Goal: Task Accomplishment & Management: Use online tool/utility

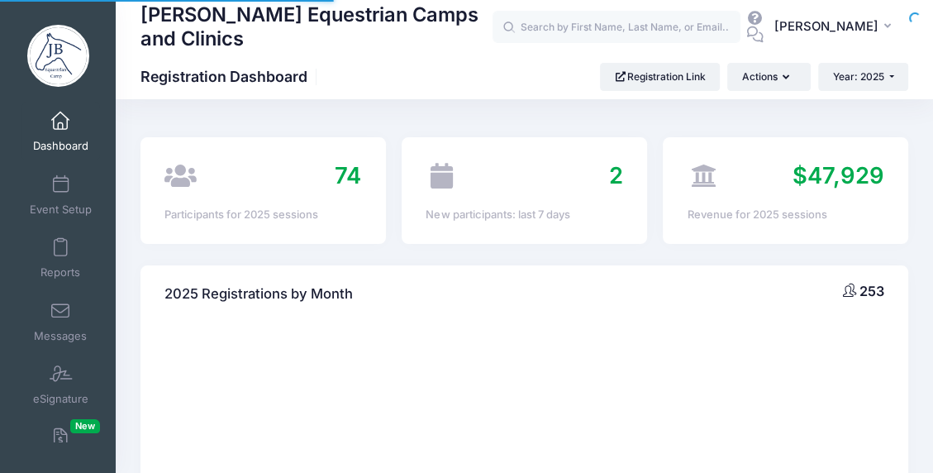
select select
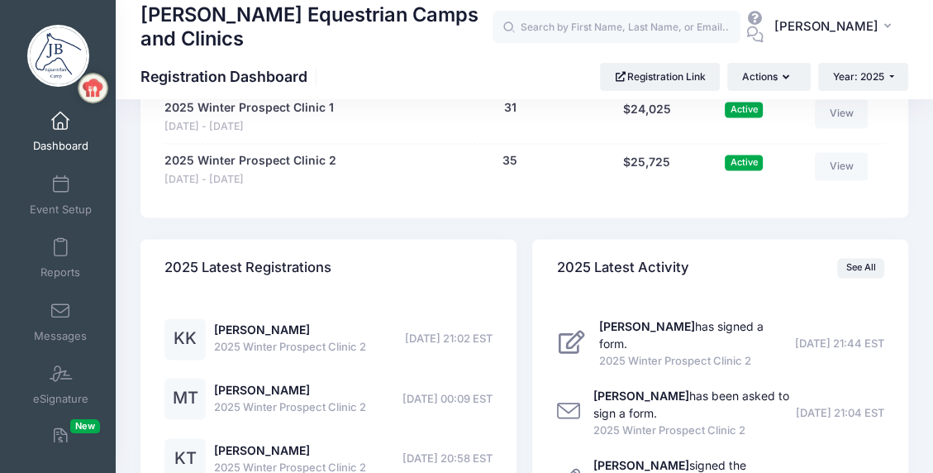
scroll to position [1736, 0]
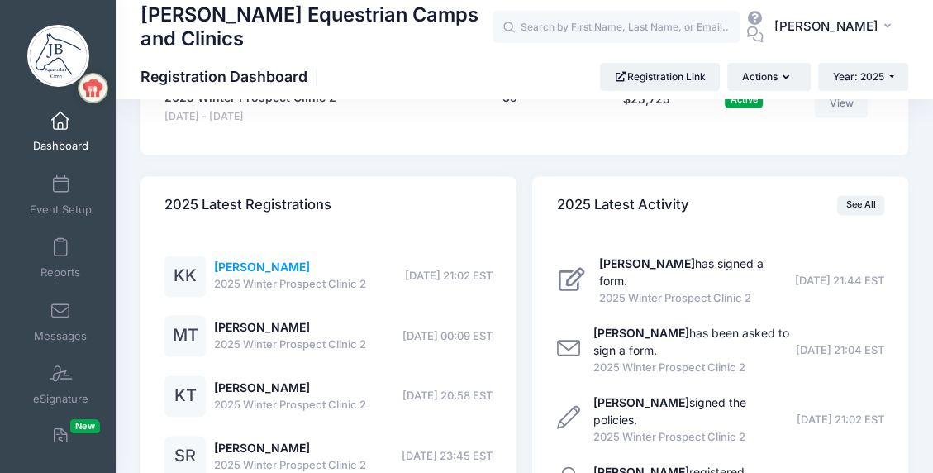
click at [250, 261] on link "Kendall King" at bounding box center [262, 267] width 96 height 14
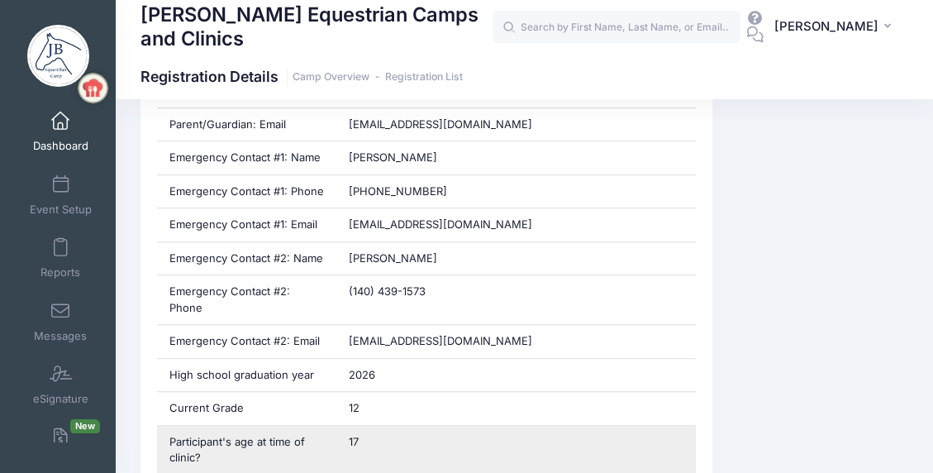
scroll to position [909, 0]
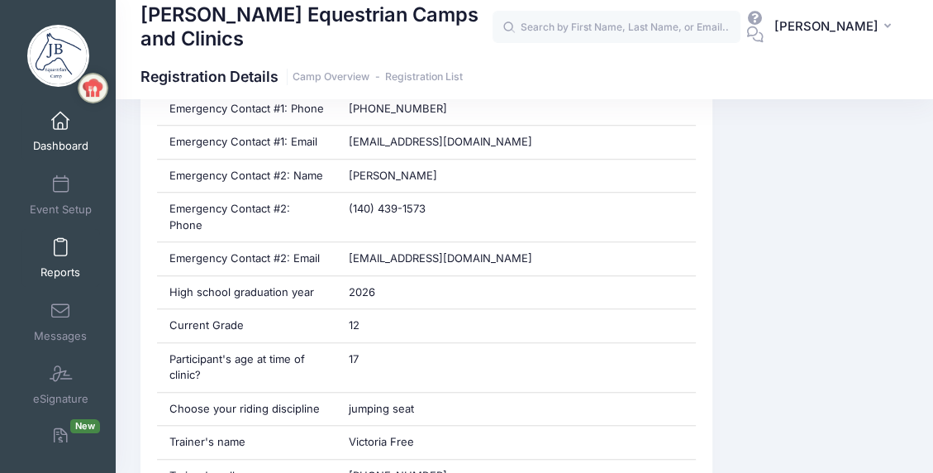
click at [60, 252] on span at bounding box center [60, 248] width 0 height 18
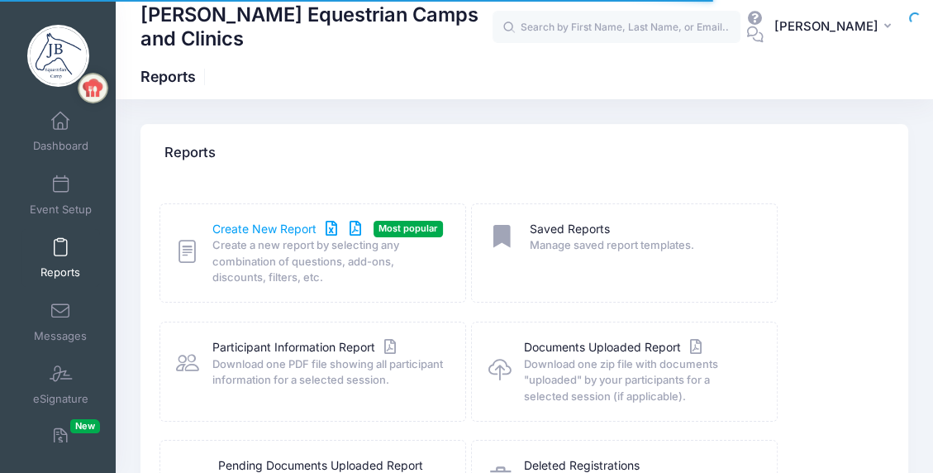
click at [272, 226] on link "Create New Report" at bounding box center [289, 229] width 154 height 17
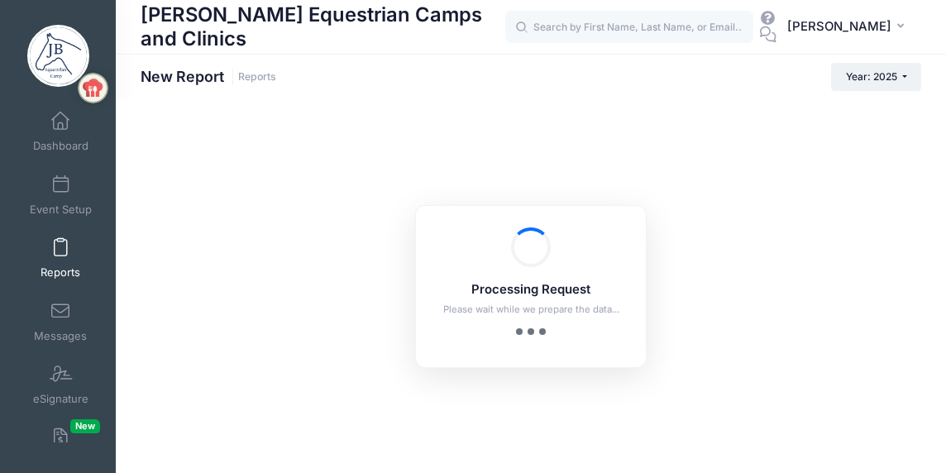
checkbox input "true"
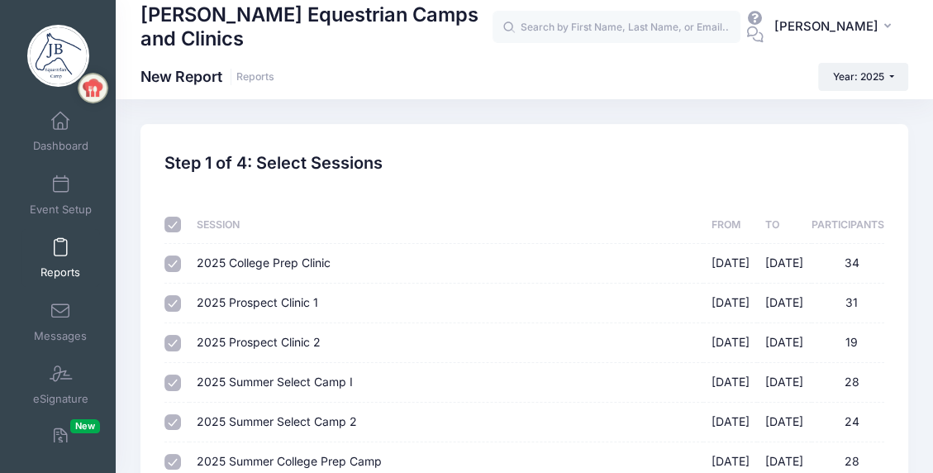
click at [174, 224] on input "checkbox" at bounding box center [173, 225] width 17 height 17
checkbox input "false"
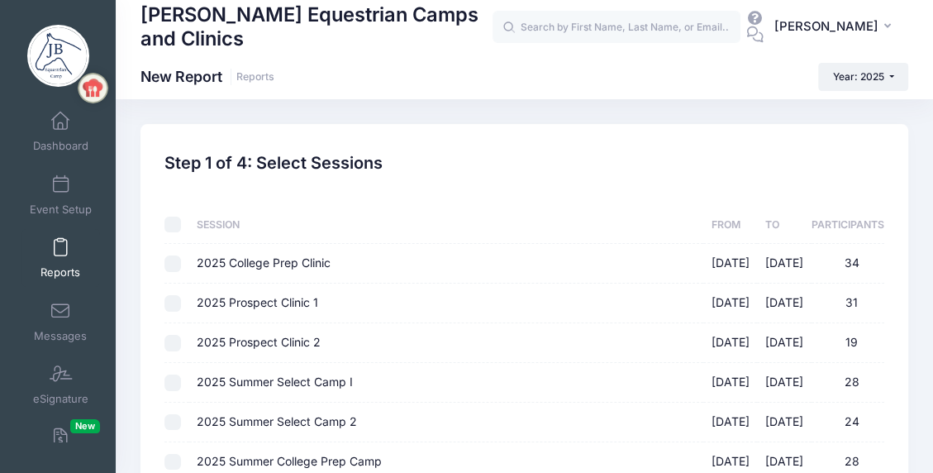
checkbox input "false"
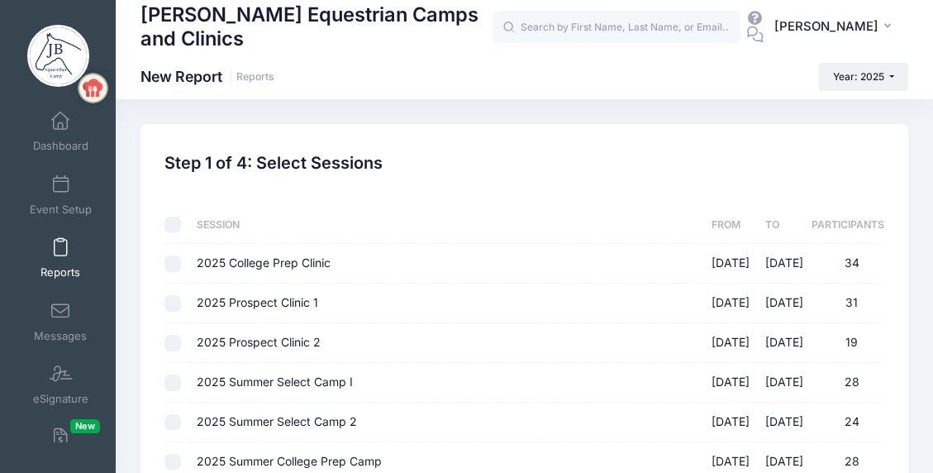
checkbox input "false"
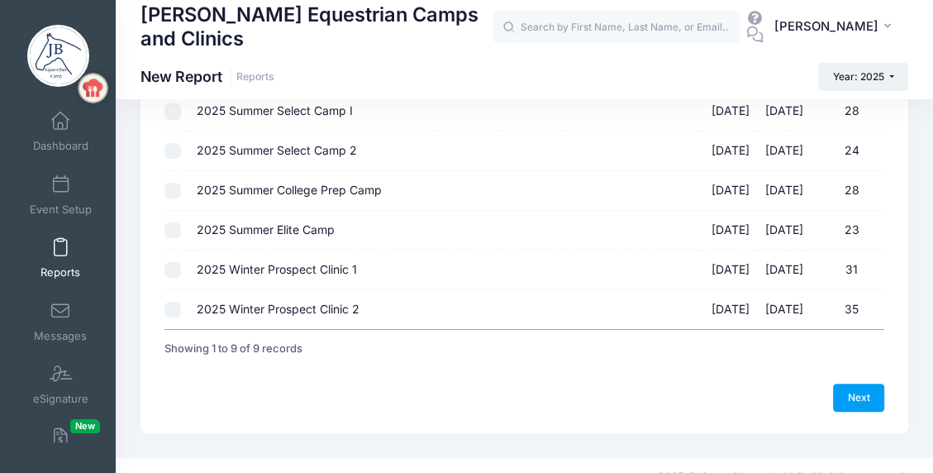
scroll to position [293, 0]
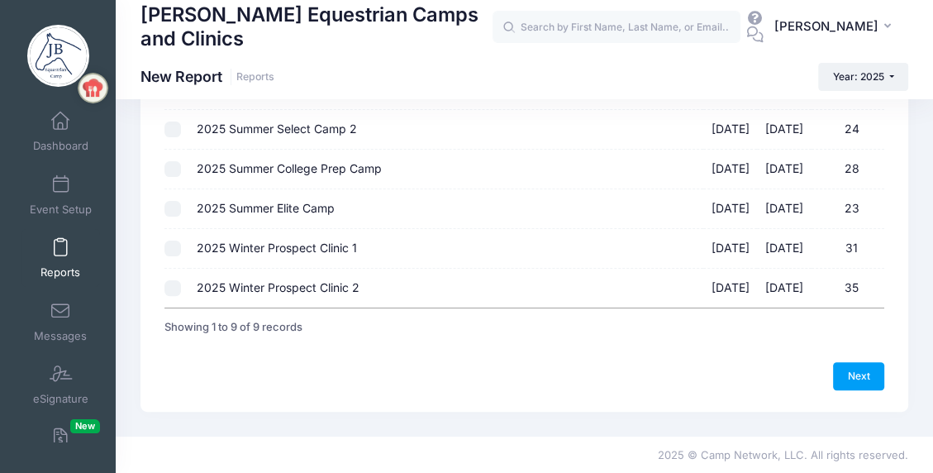
click at [169, 245] on input "2025 Winter Prospect Clinic 1 12/06/2025 - 12/07/2025 31" at bounding box center [173, 249] width 17 height 17
checkbox input "true"
click at [872, 373] on link "Next" at bounding box center [858, 376] width 51 height 28
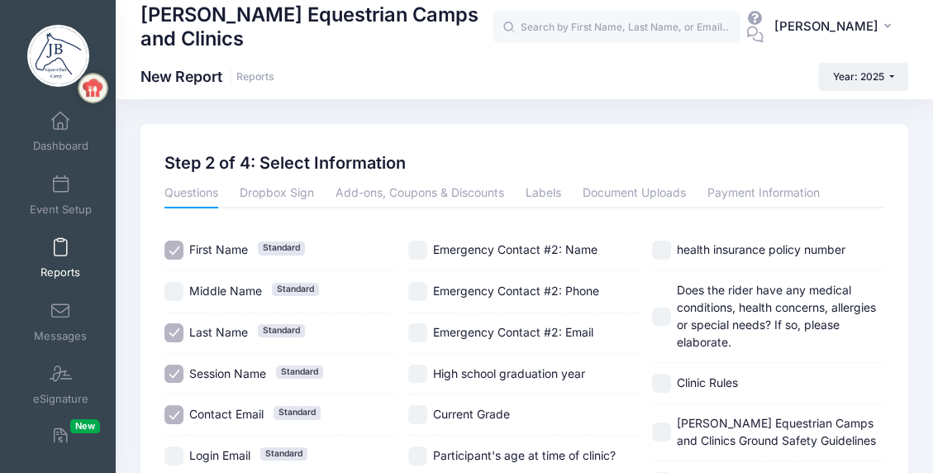
scroll to position [83, 0]
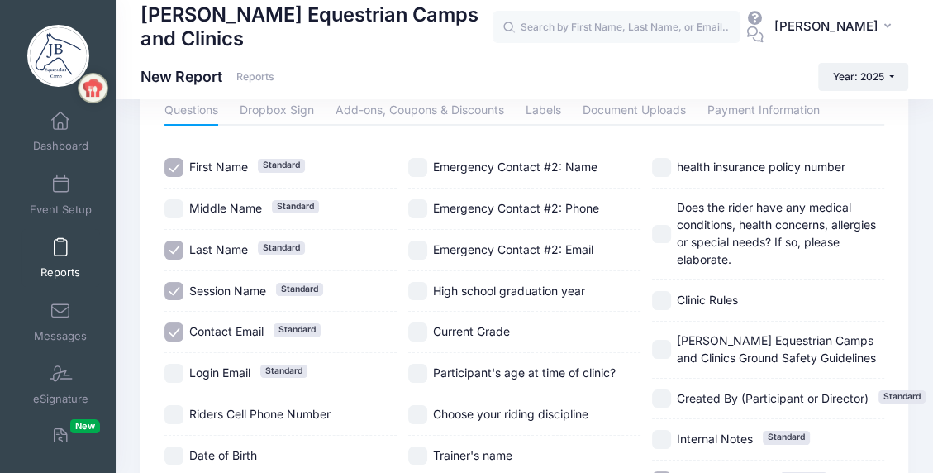
click at [176, 288] on input "Session Name Standard" at bounding box center [174, 291] width 19 height 19
checkbox input "false"
click at [173, 328] on input "Contact Email Standard" at bounding box center [174, 331] width 19 height 19
checkbox input "false"
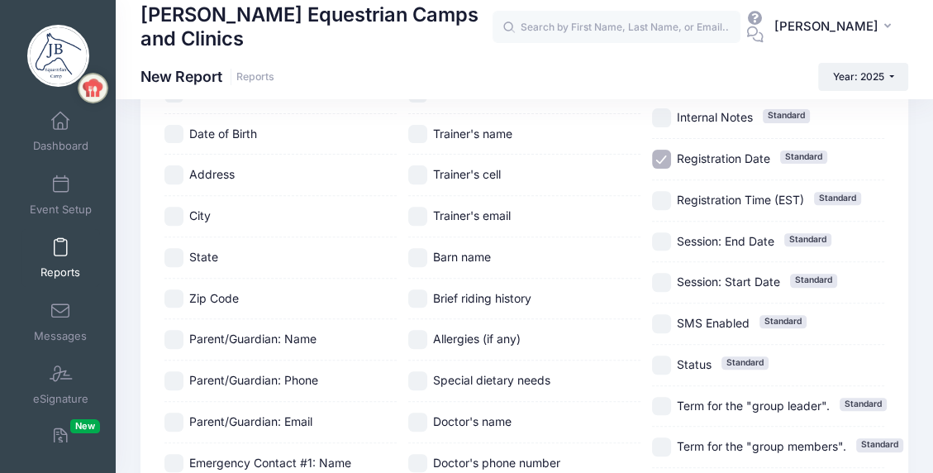
scroll to position [413, 0]
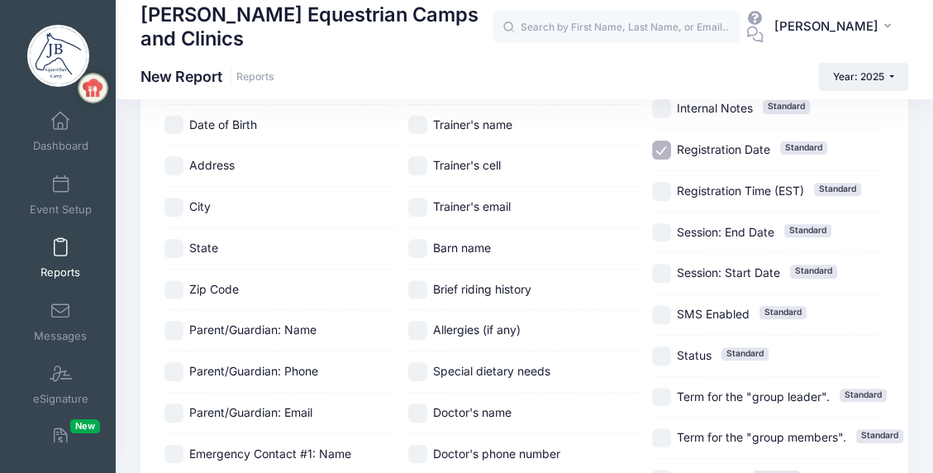
click at [178, 321] on input "Parent/Guardian: Name" at bounding box center [174, 330] width 19 height 19
checkbox input "true"
click at [175, 370] on input "Parent/Guardian: Phone" at bounding box center [174, 371] width 19 height 19
checkbox input "true"
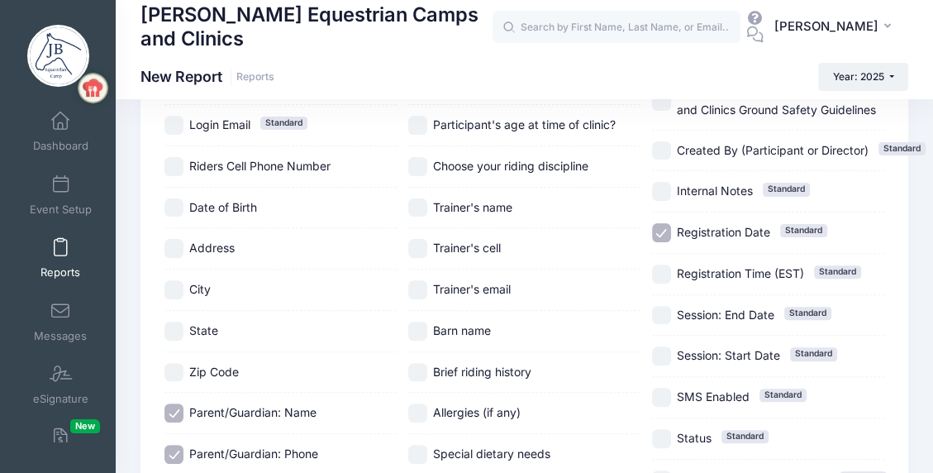
scroll to position [248, 0]
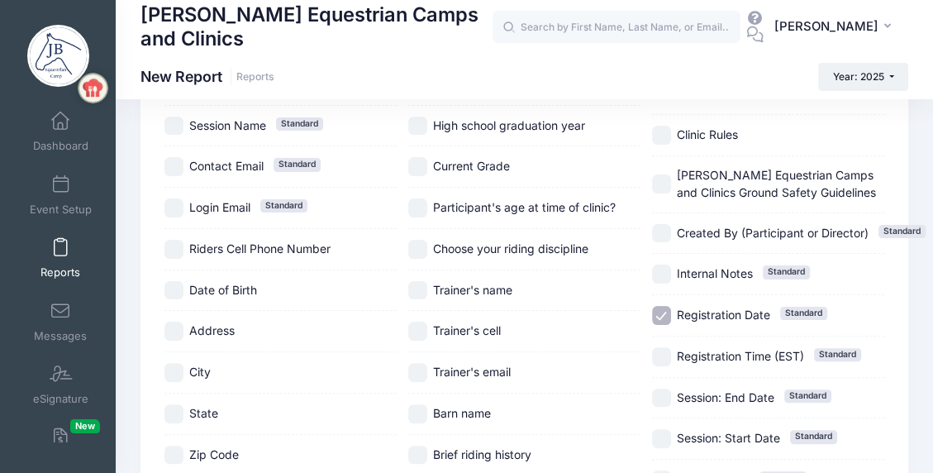
click at [413, 245] on input "Choose your riding discipline" at bounding box center [417, 249] width 19 height 19
checkbox input "true"
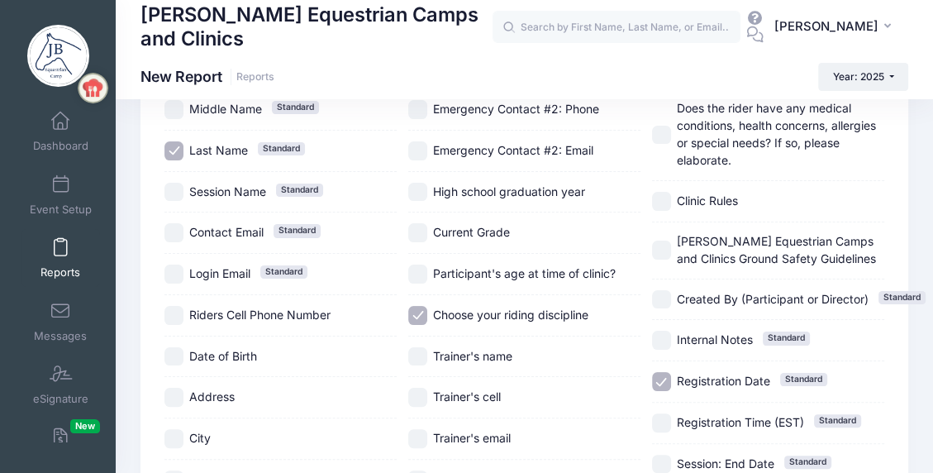
scroll to position [165, 0]
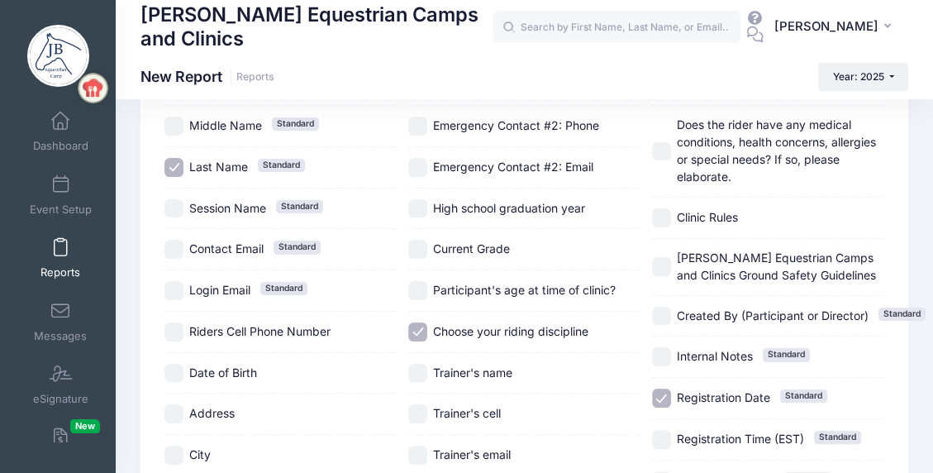
click at [422, 203] on input "High school graduation year" at bounding box center [417, 208] width 19 height 19
checkbox input "true"
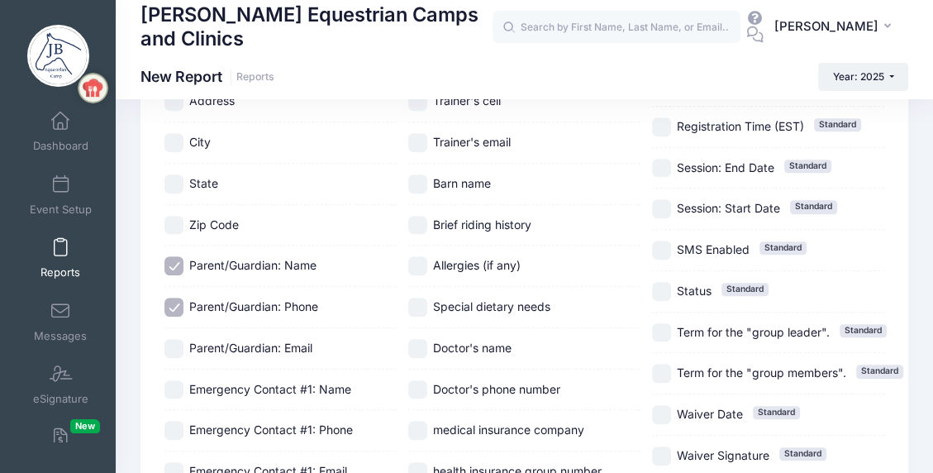
scroll to position [496, 0]
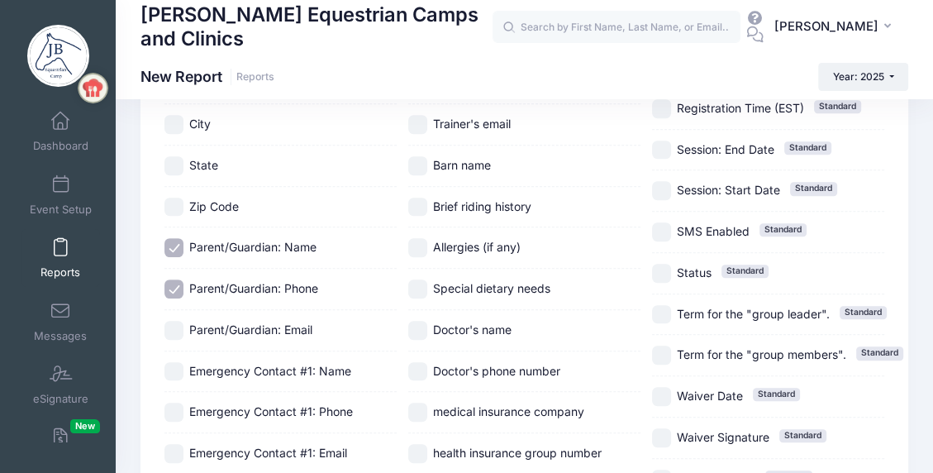
click at [173, 327] on input "Parent/Guardian: Email" at bounding box center [174, 330] width 19 height 19
checkbox input "true"
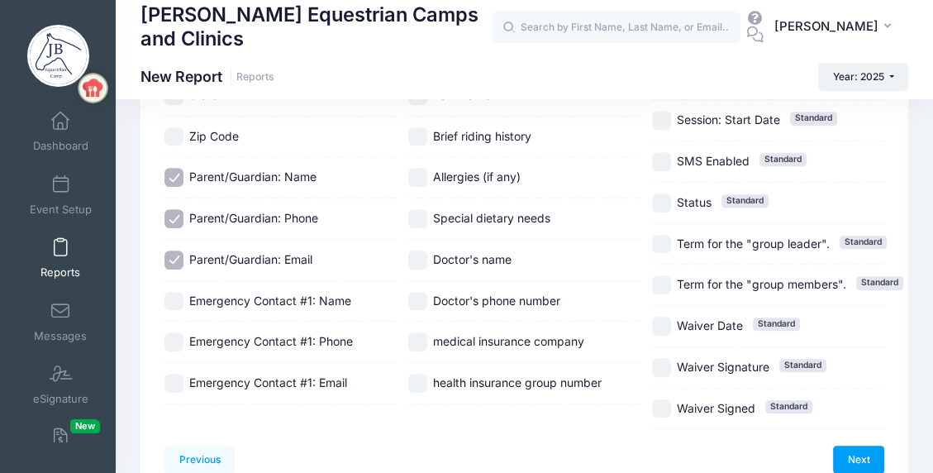
scroll to position [648, 0]
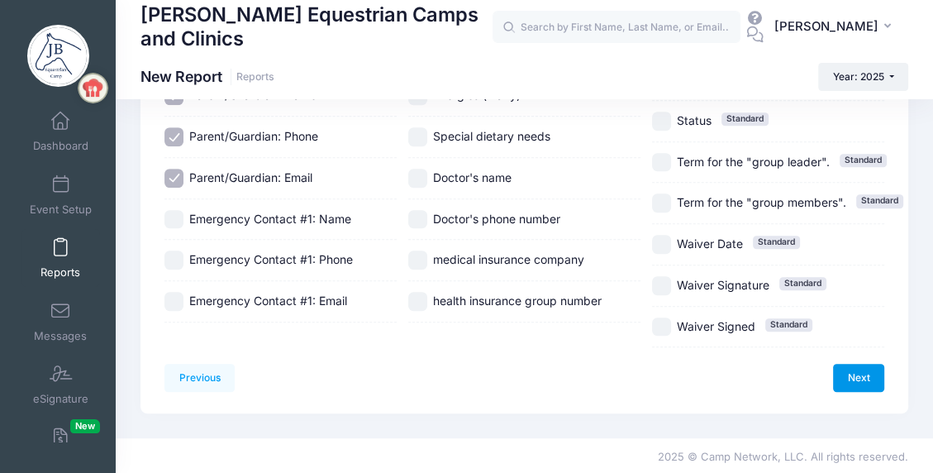
click at [863, 375] on link "Next" at bounding box center [858, 378] width 51 height 28
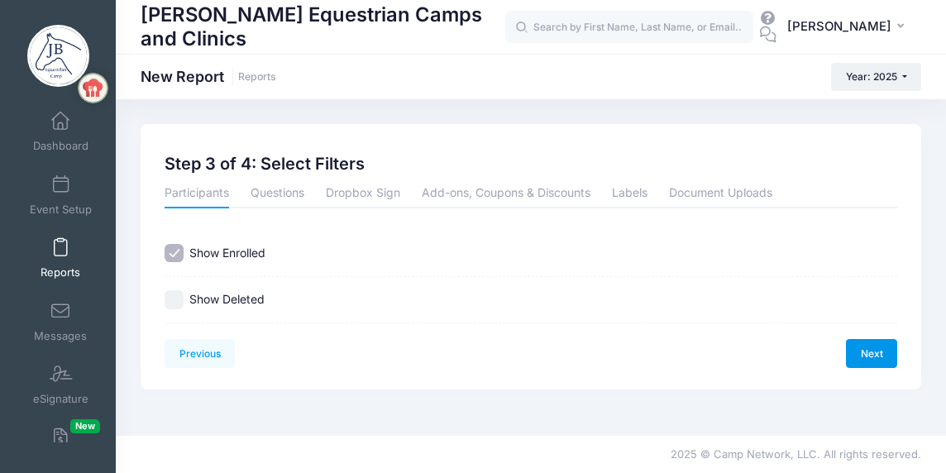
click at [866, 351] on link "Next" at bounding box center [871, 353] width 51 height 28
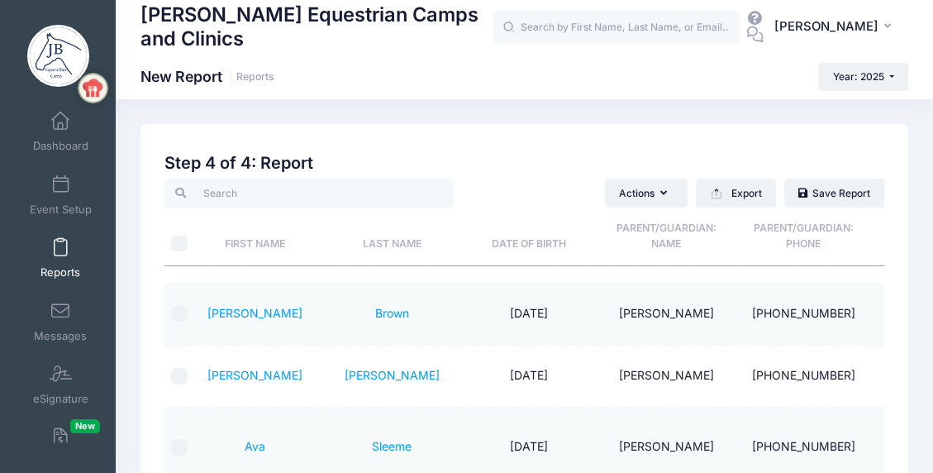
click at [394, 241] on th "Last Name" at bounding box center [391, 237] width 137 height 59
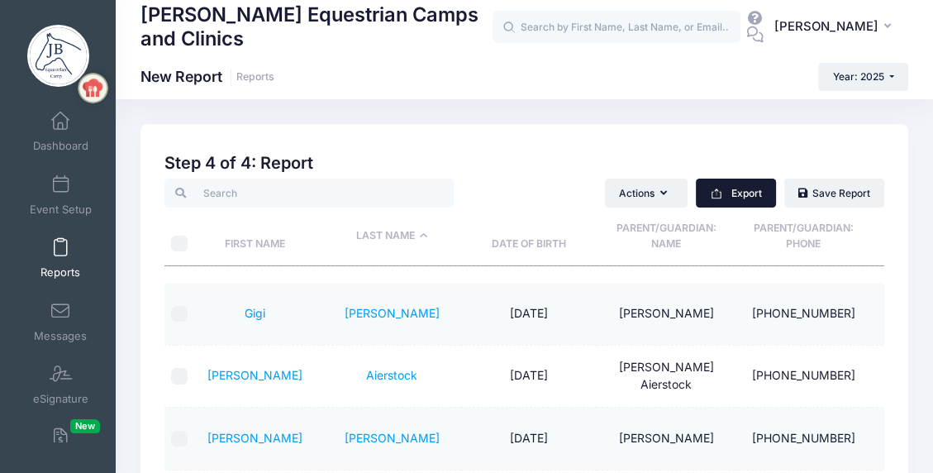
click at [747, 189] on button "Export" at bounding box center [736, 193] width 80 height 28
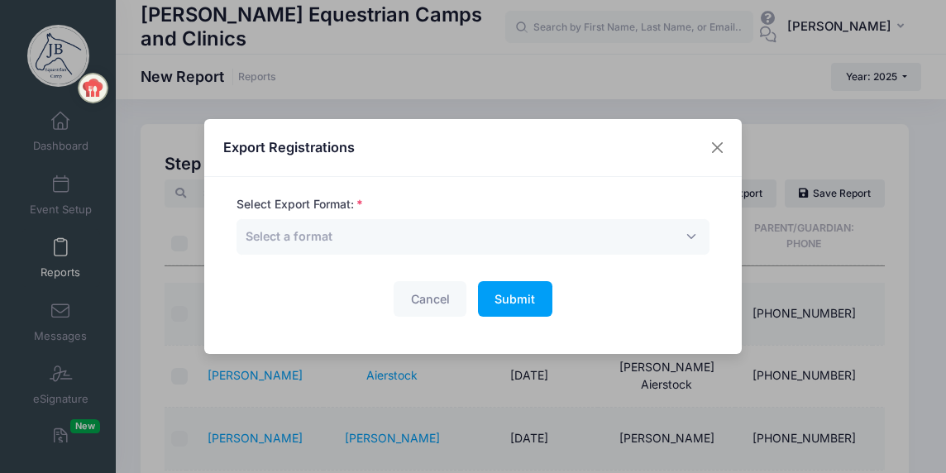
click at [288, 202] on label "Select Export Format:" at bounding box center [299, 204] width 127 height 17
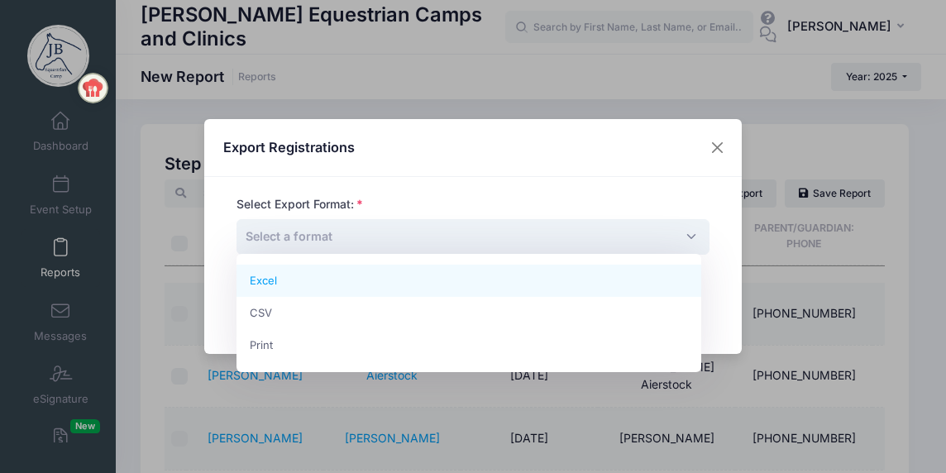
click at [291, 237] on span "Select a format" at bounding box center [289, 236] width 87 height 14
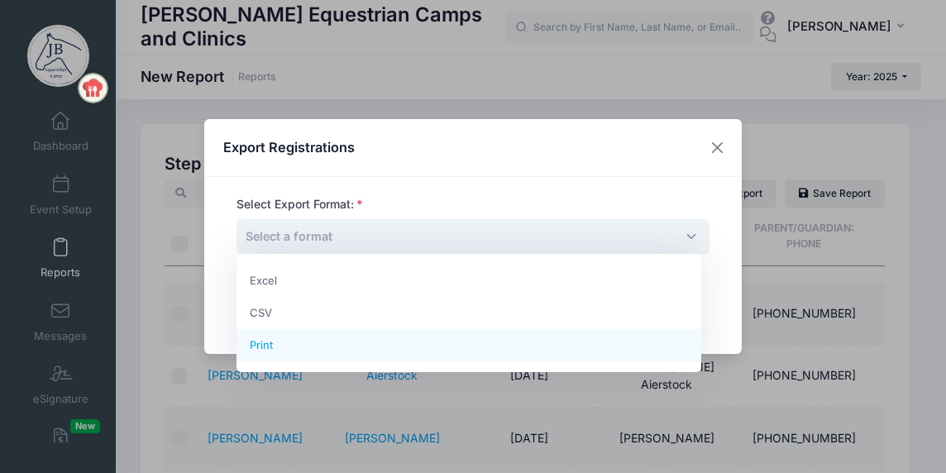
select select "print"
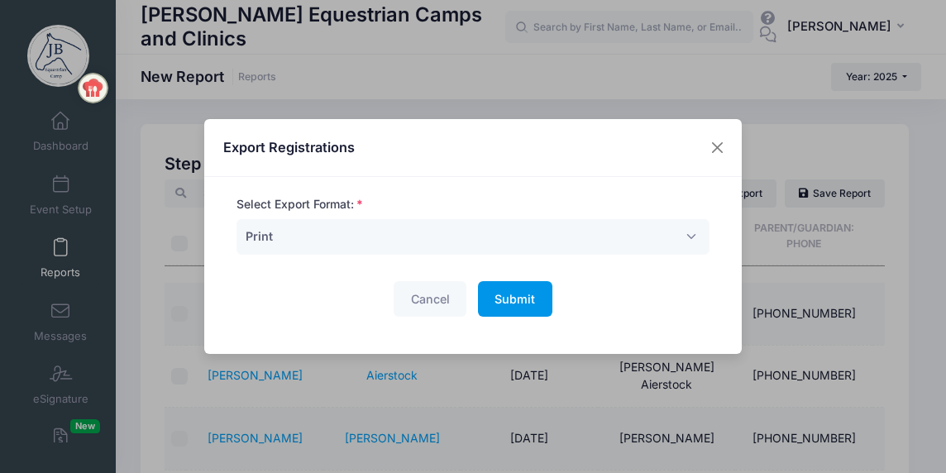
click at [525, 293] on span "Submit" at bounding box center [514, 299] width 41 height 14
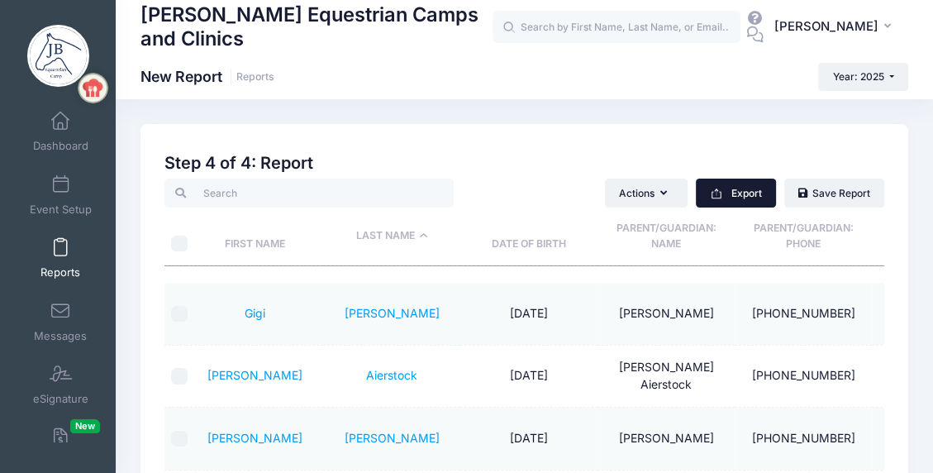
scroll to position [291, 0]
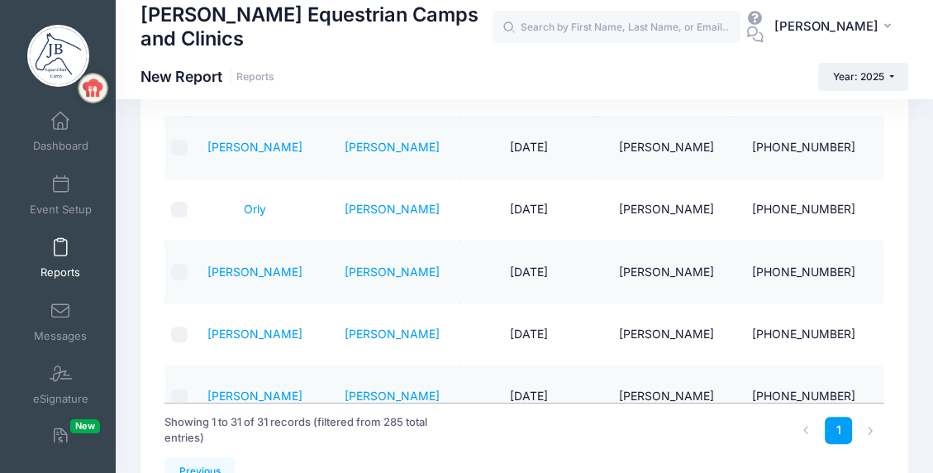
click at [60, 249] on span at bounding box center [60, 248] width 0 height 18
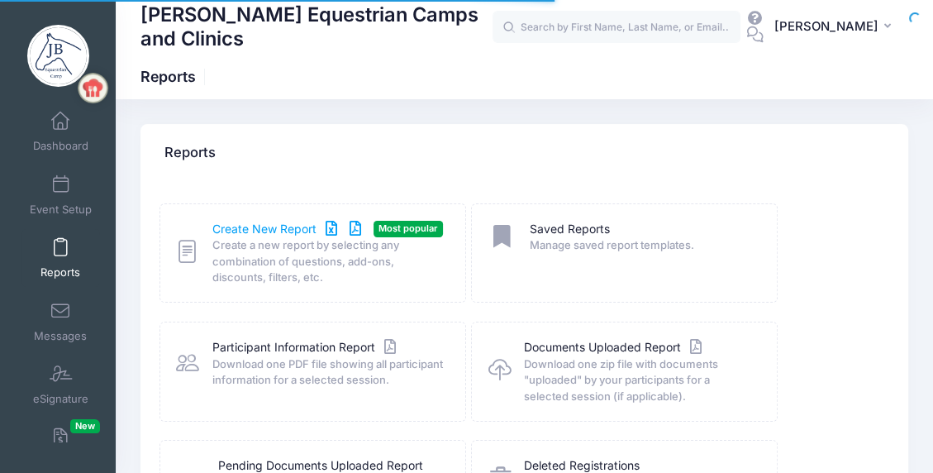
click at [252, 225] on link "Create New Report" at bounding box center [289, 229] width 154 height 17
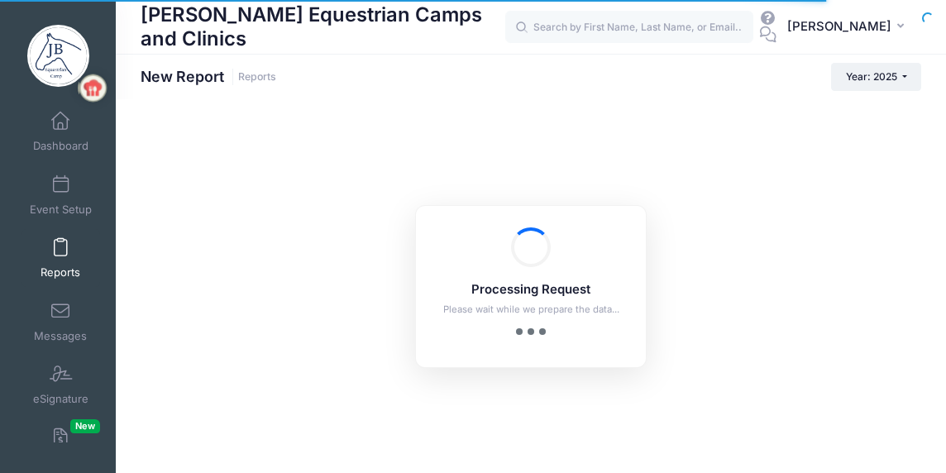
checkbox input "true"
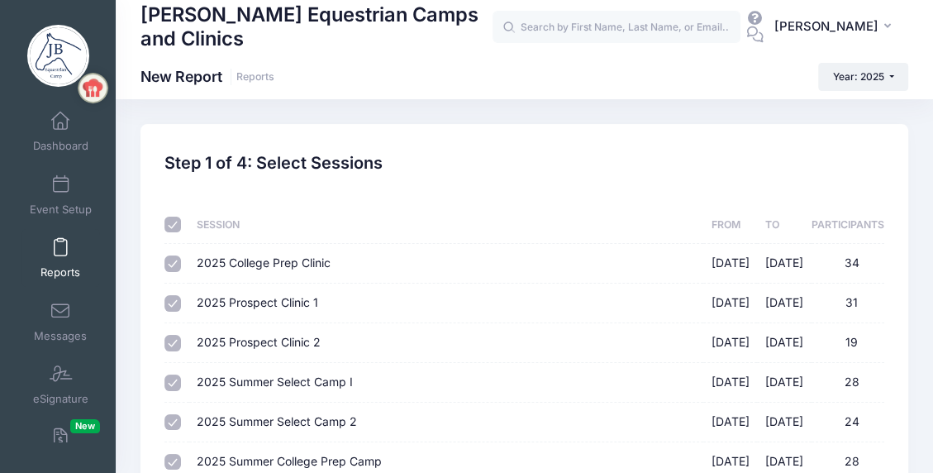
click at [177, 224] on input "checkbox" at bounding box center [173, 225] width 17 height 17
checkbox input "false"
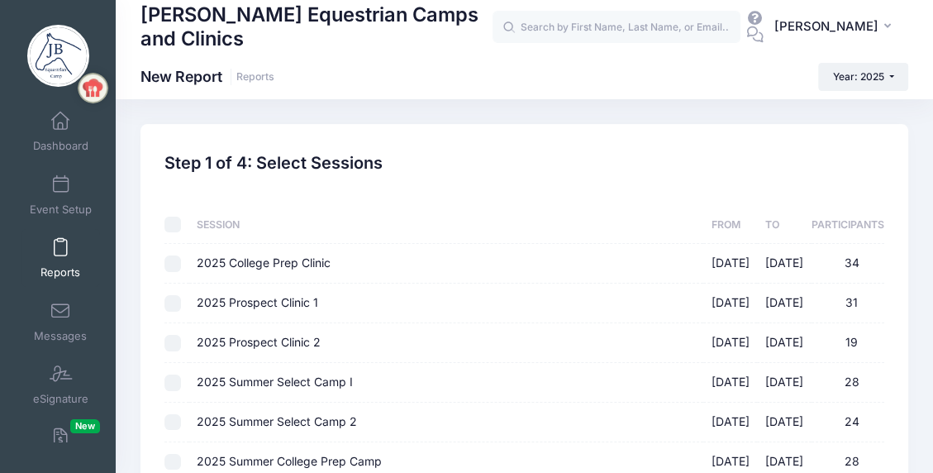
checkbox input "false"
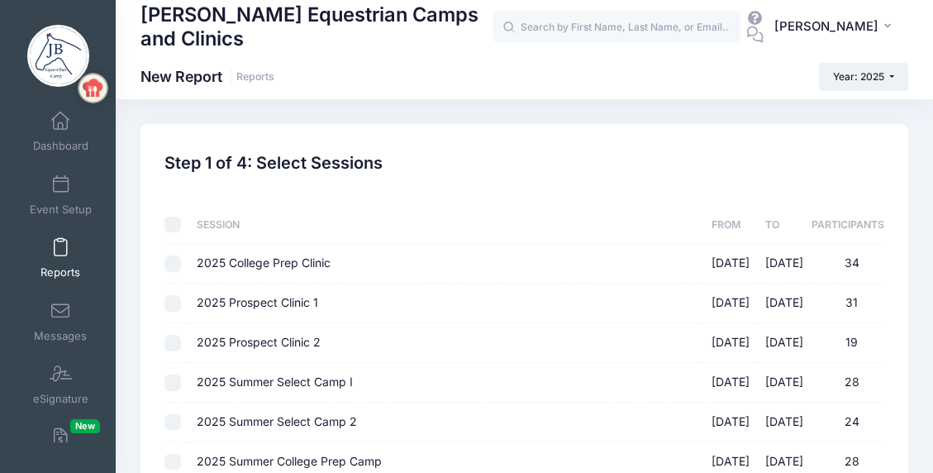
checkbox input "false"
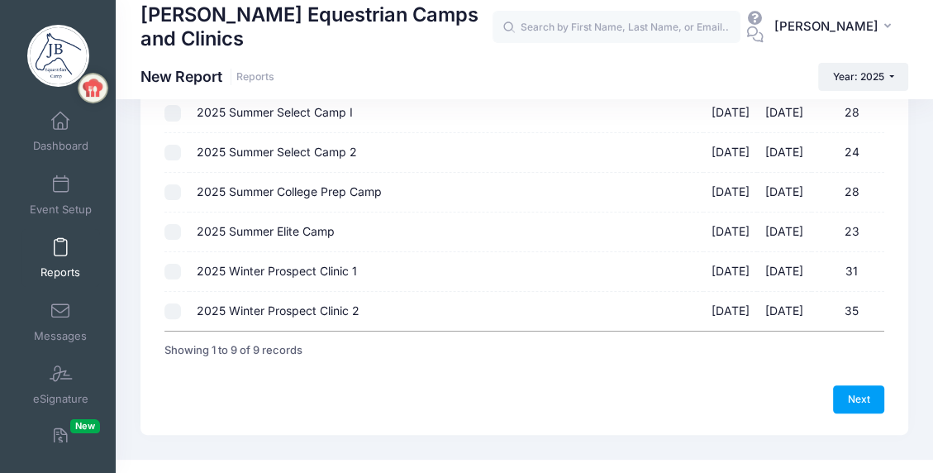
scroll to position [293, 0]
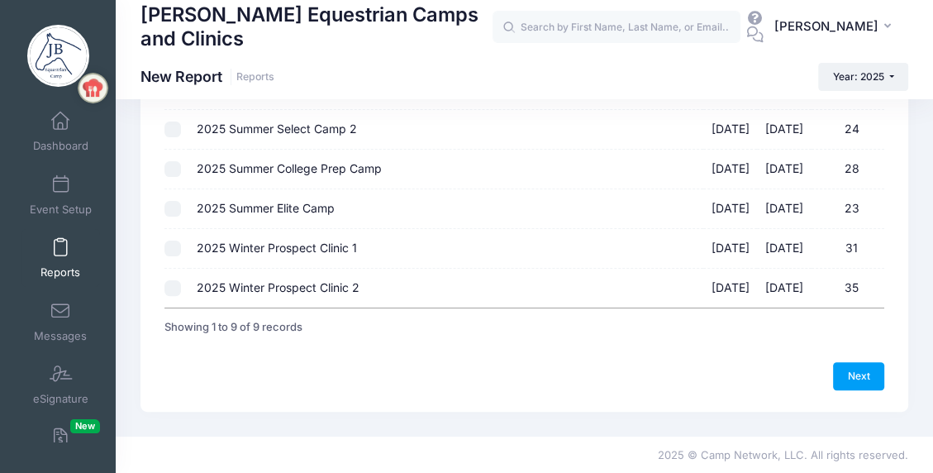
click at [174, 246] on input "2025 Winter Prospect Clinic 1 12/06/2025 - 12/07/2025 31" at bounding box center [173, 249] width 17 height 17
checkbox input "true"
click at [860, 370] on link "Next" at bounding box center [858, 376] width 51 height 28
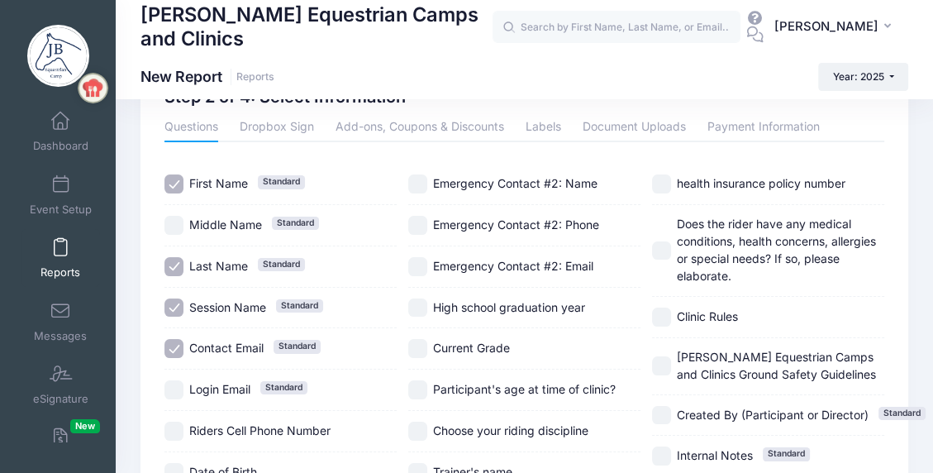
scroll to position [83, 0]
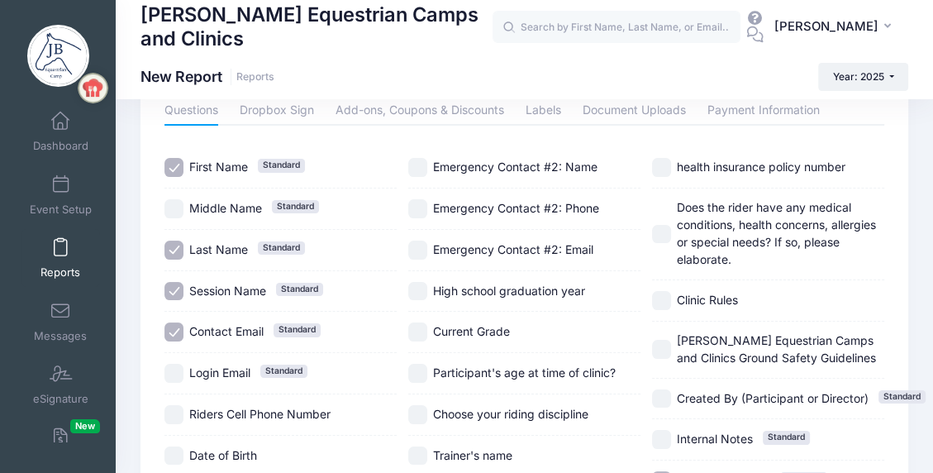
click at [169, 287] on input "Session Name Standard" at bounding box center [174, 291] width 19 height 19
checkbox input "false"
click at [174, 328] on input "Contact Email Standard" at bounding box center [174, 331] width 19 height 19
checkbox input "false"
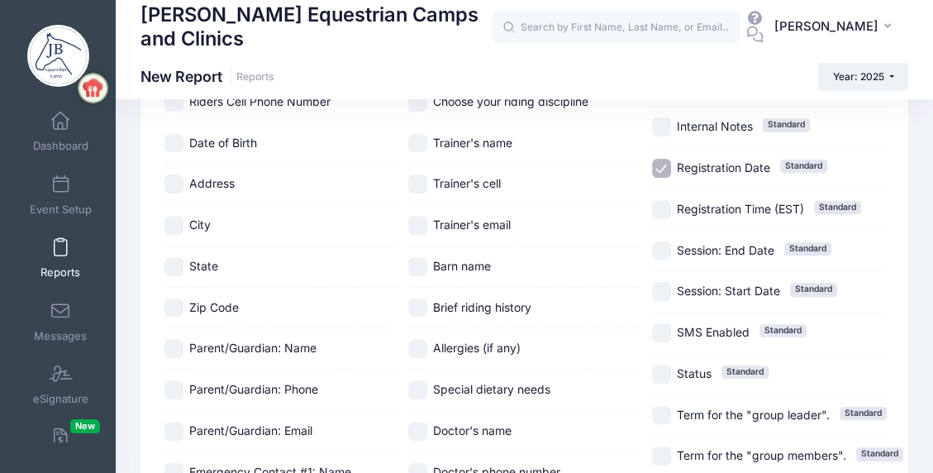
scroll to position [413, 0]
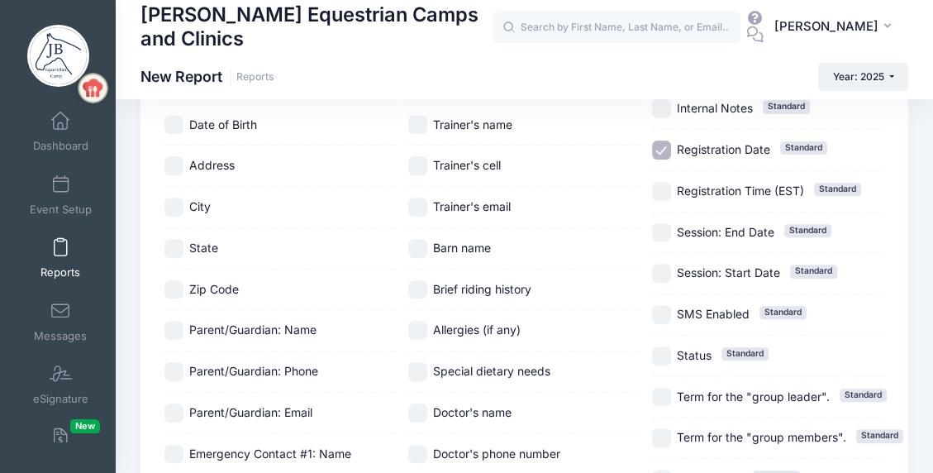
click at [174, 323] on input "Parent/Guardian: Name" at bounding box center [174, 330] width 19 height 19
checkbox input "true"
click at [174, 372] on input "Parent/Guardian: Phone" at bounding box center [174, 371] width 19 height 19
checkbox input "true"
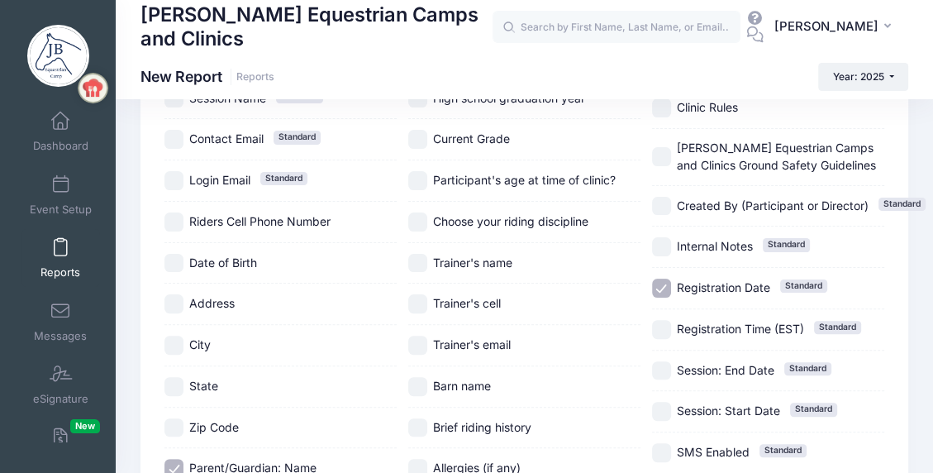
scroll to position [248, 0]
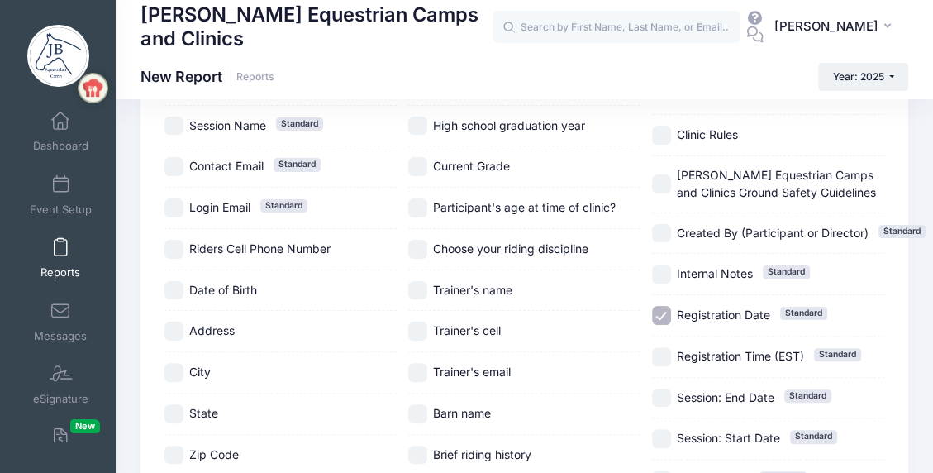
click at [423, 242] on input "Choose your riding discipline" at bounding box center [417, 249] width 19 height 19
checkbox input "true"
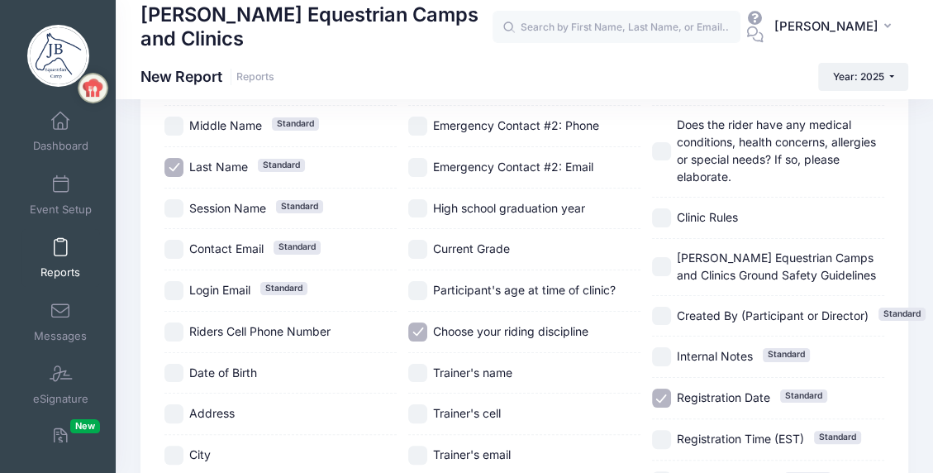
scroll to position [83, 0]
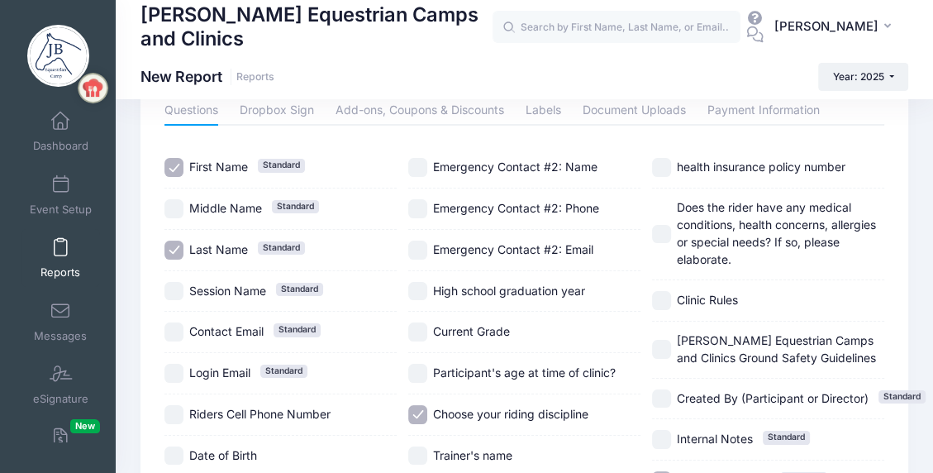
click at [421, 284] on input "High school graduation year" at bounding box center [417, 291] width 19 height 19
checkbox input "true"
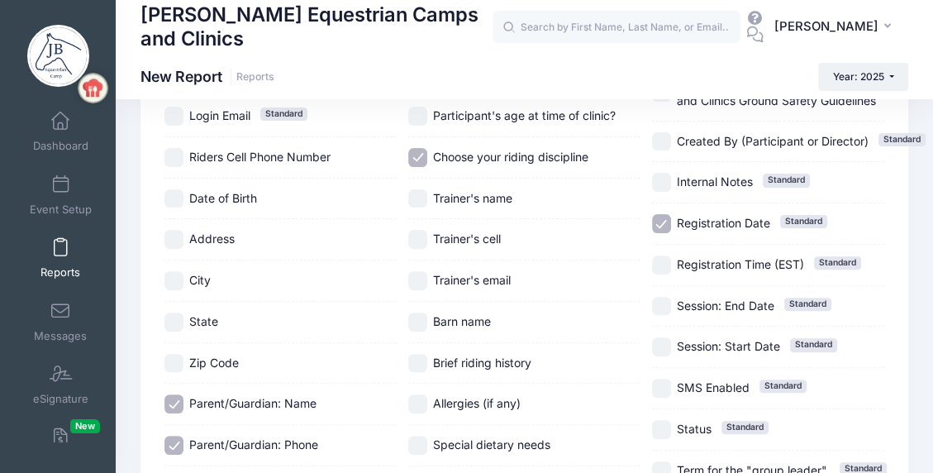
scroll to position [331, 0]
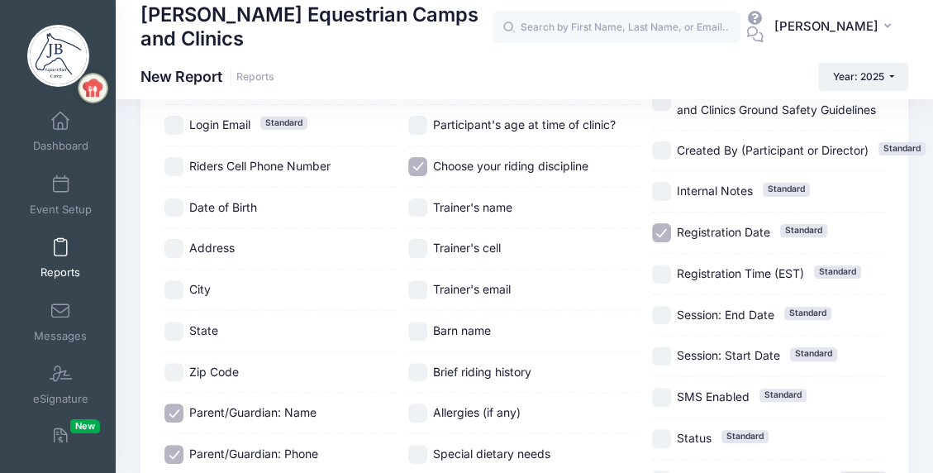
click at [661, 234] on input "Registration Date Standard" at bounding box center [661, 232] width 19 height 19
checkbox input "false"
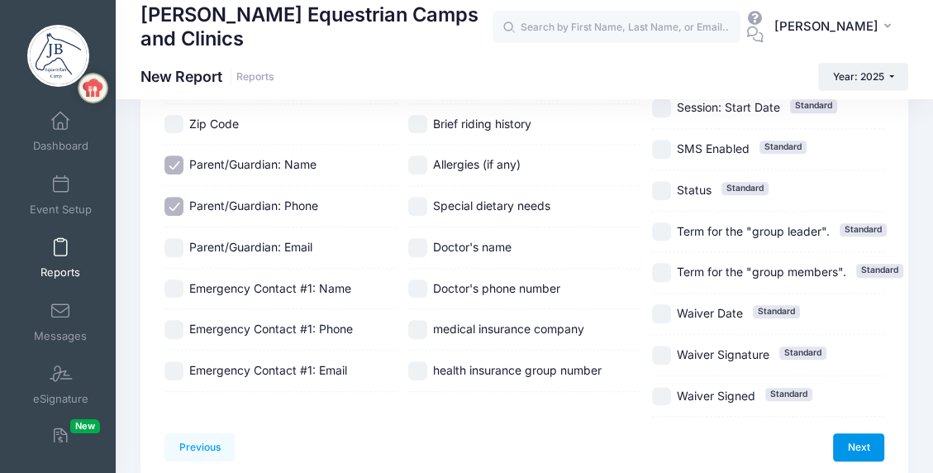
scroll to position [648, 0]
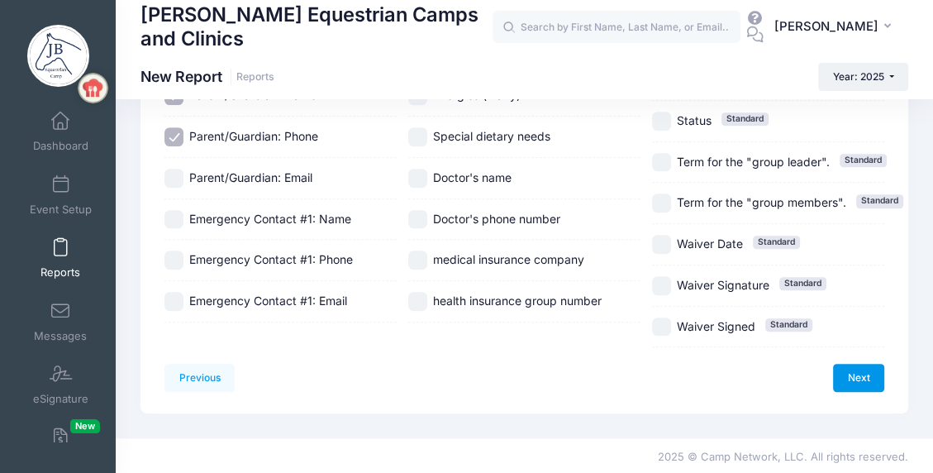
click at [866, 372] on link "Next" at bounding box center [858, 378] width 51 height 28
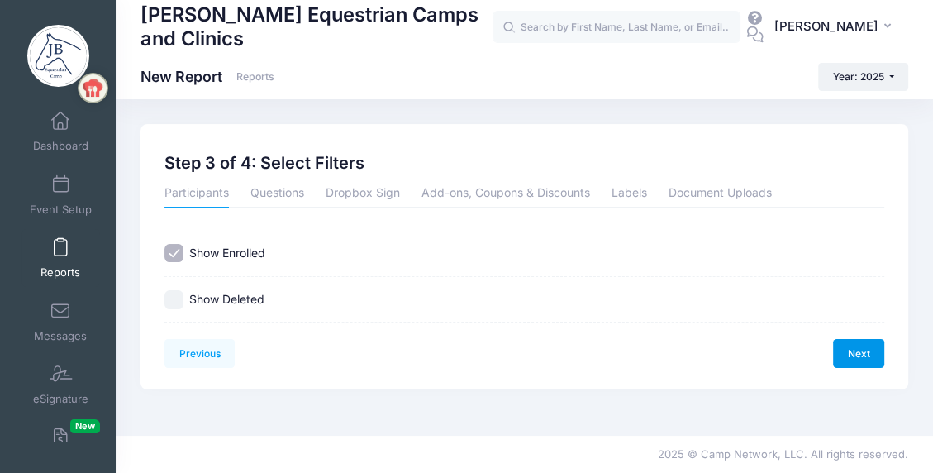
scroll to position [0, 0]
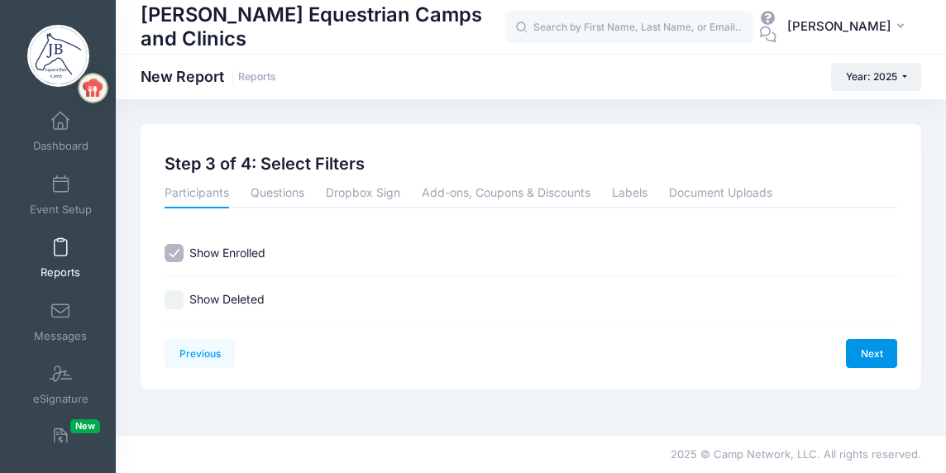
click at [863, 353] on link "Next" at bounding box center [871, 353] width 51 height 28
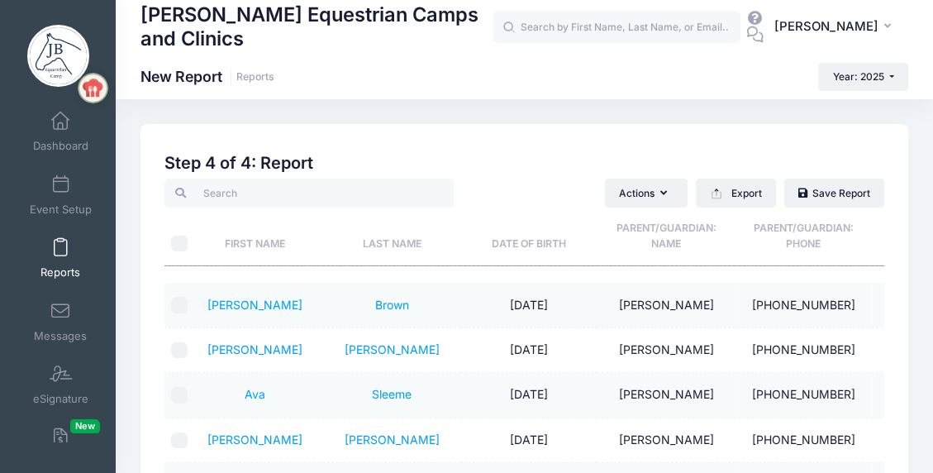
click at [395, 241] on th "Last Name" at bounding box center [391, 237] width 137 height 59
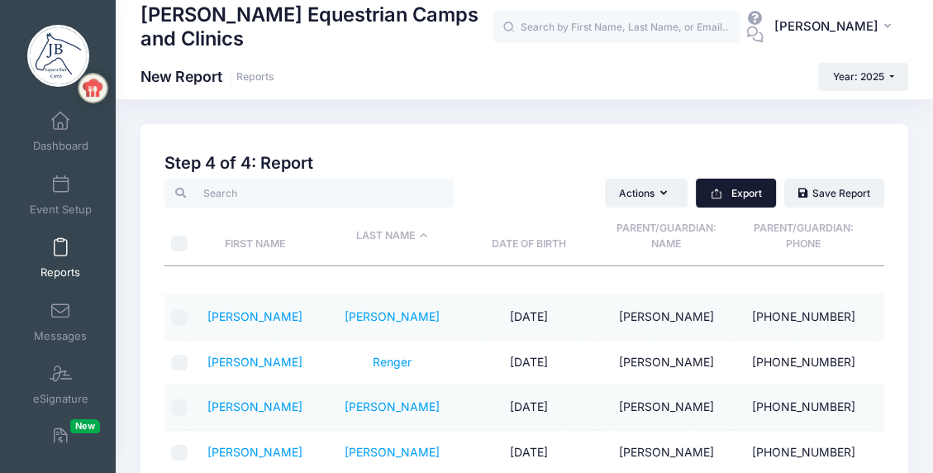
click at [747, 197] on button "Export" at bounding box center [736, 193] width 80 height 28
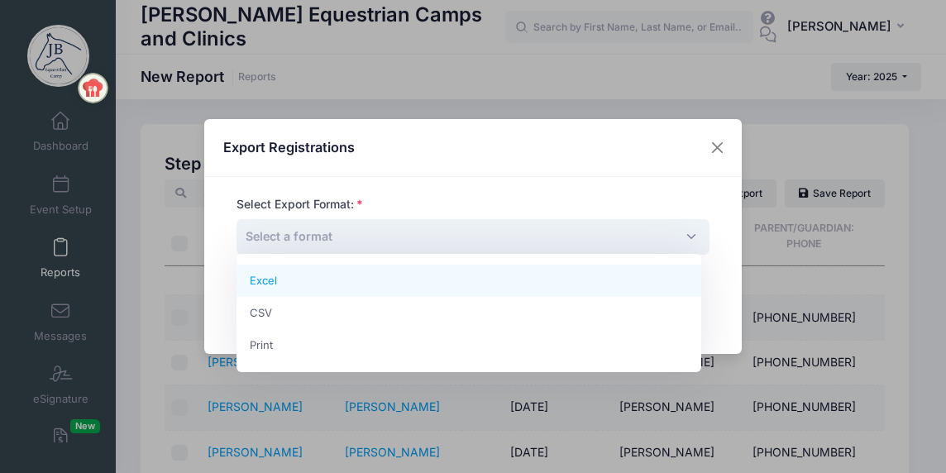
click at [287, 237] on span "Select a format" at bounding box center [289, 236] width 87 height 14
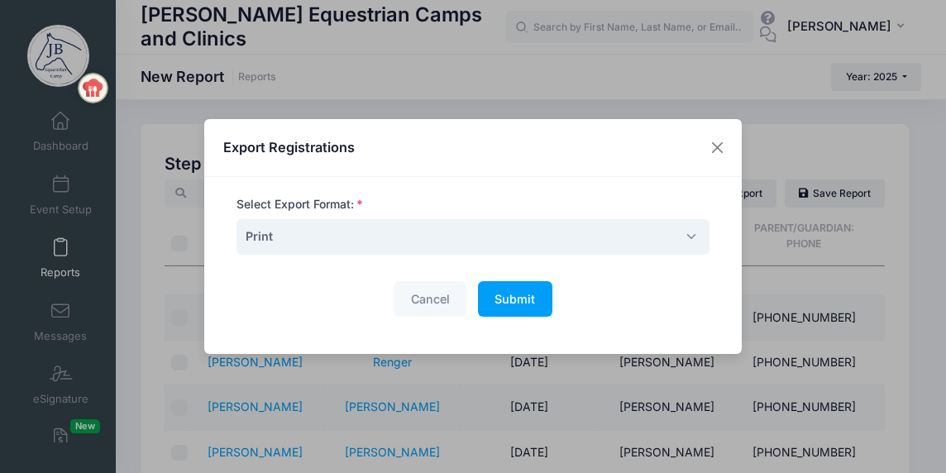
select select "print"
click at [532, 303] on button "Submit Please wait..." at bounding box center [515, 299] width 74 height 36
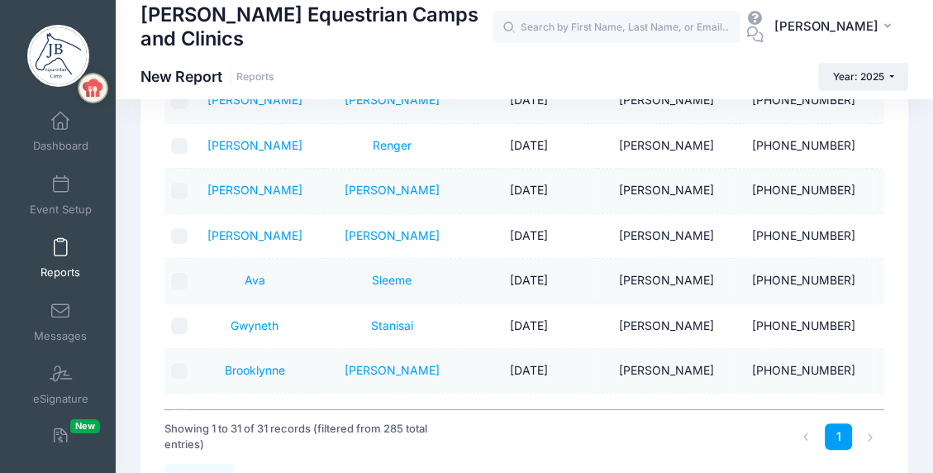
scroll to position [919, 0]
click at [60, 243] on span at bounding box center [60, 248] width 0 height 18
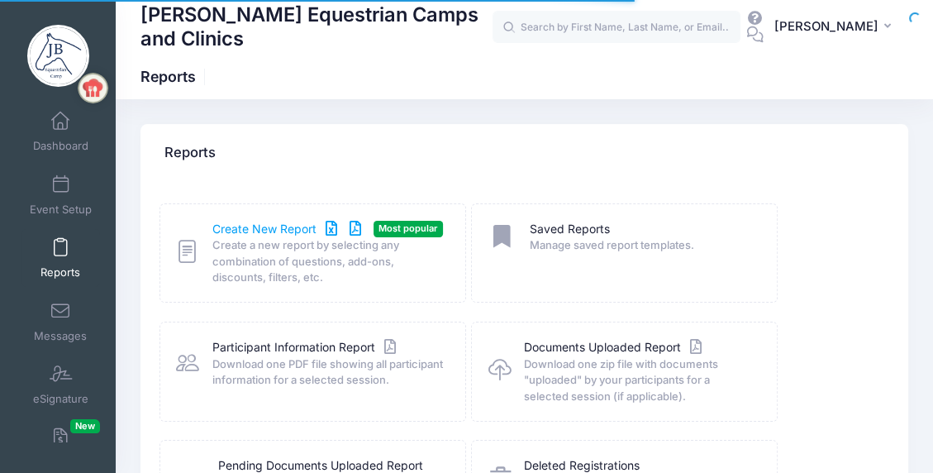
click at [244, 228] on link "Create New Report" at bounding box center [289, 229] width 154 height 17
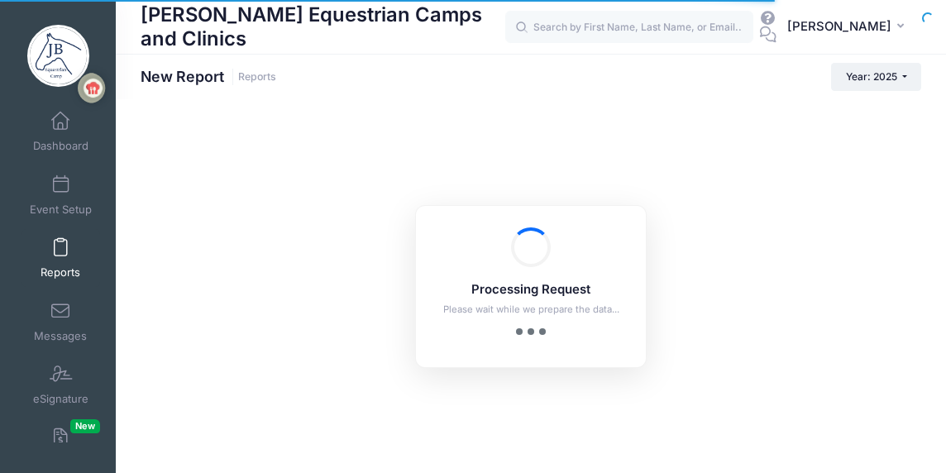
checkbox input "true"
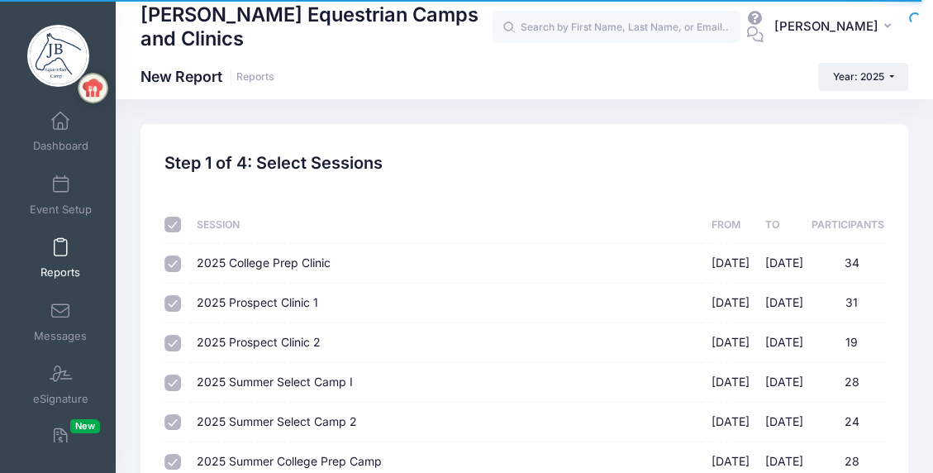
click at [170, 221] on input "checkbox" at bounding box center [173, 225] width 17 height 17
checkbox input "false"
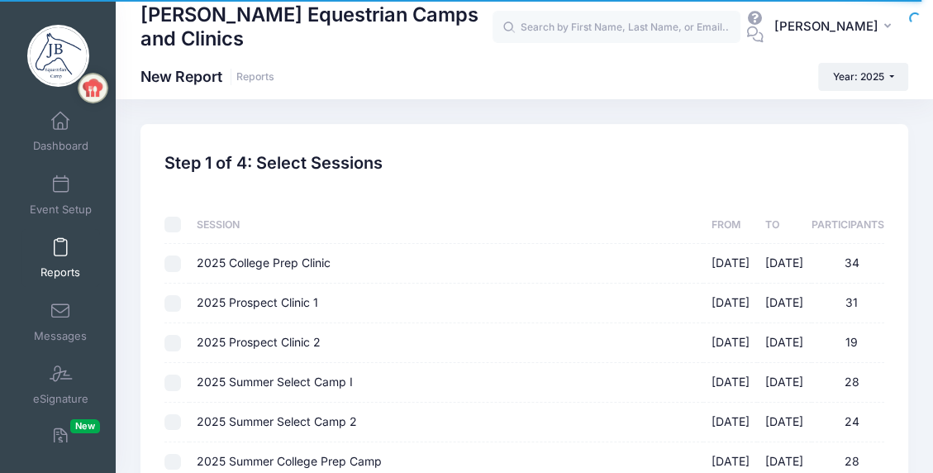
checkbox input "false"
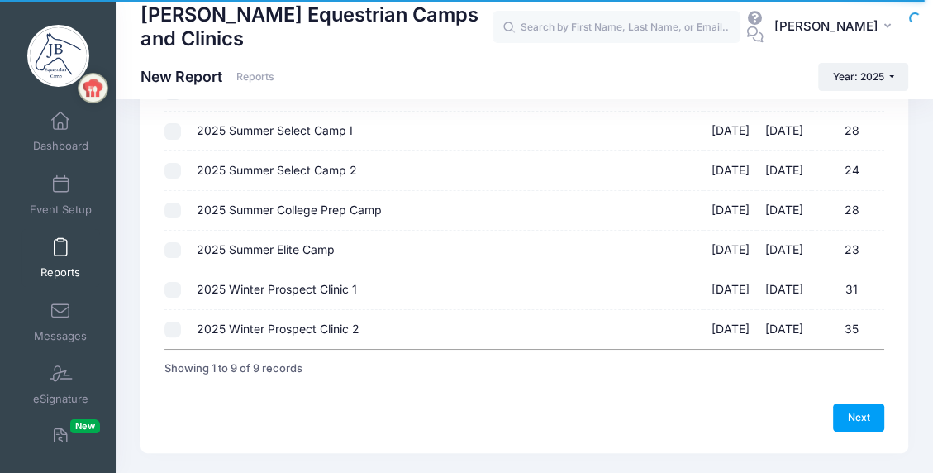
scroll to position [293, 0]
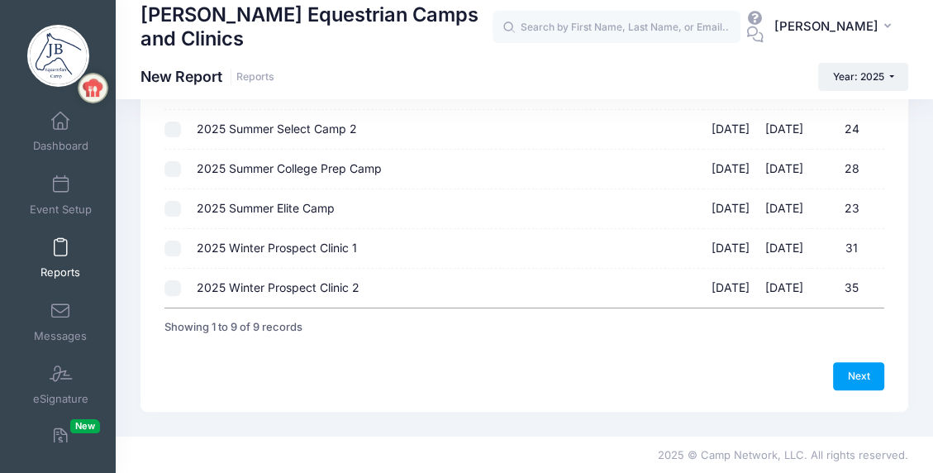
click at [171, 286] on input "2025 Winter Prospect Clinic 2 12/13/2025 - 12/14/2025 35" at bounding box center [173, 288] width 17 height 17
checkbox input "true"
click at [867, 373] on link "Next" at bounding box center [858, 376] width 51 height 28
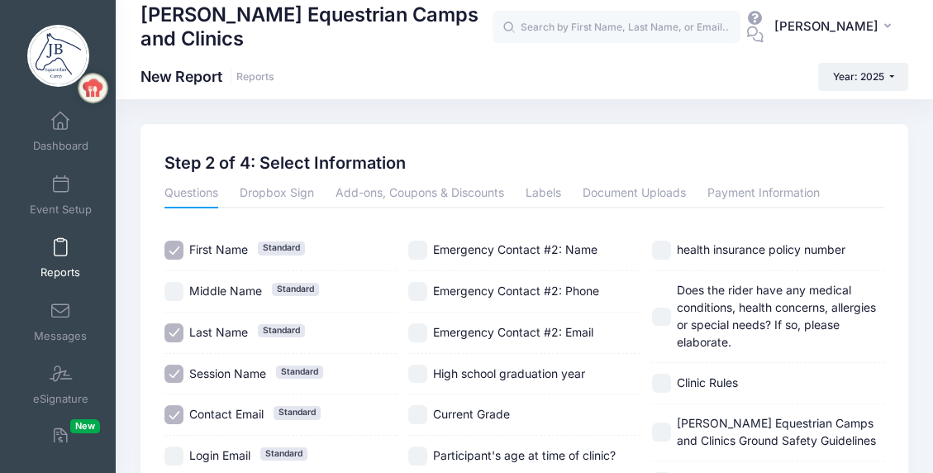
click at [174, 368] on input "Session Name Standard" at bounding box center [174, 374] width 19 height 19
checkbox input "false"
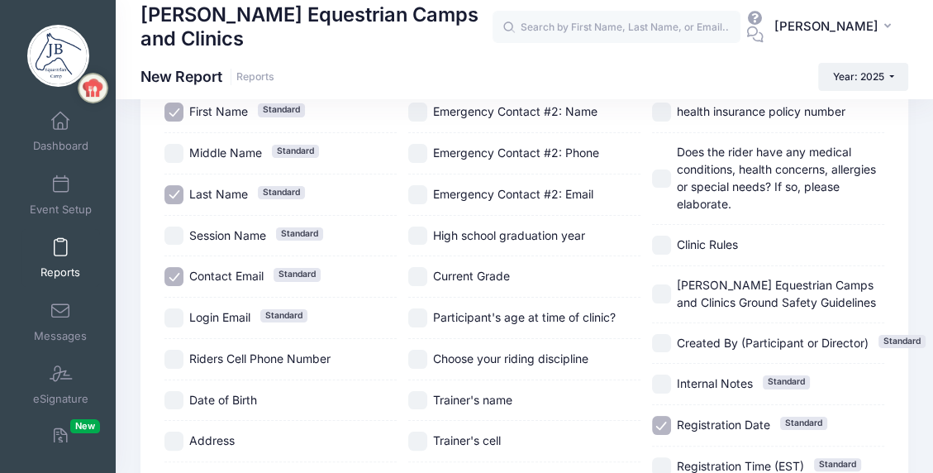
scroll to position [165, 0]
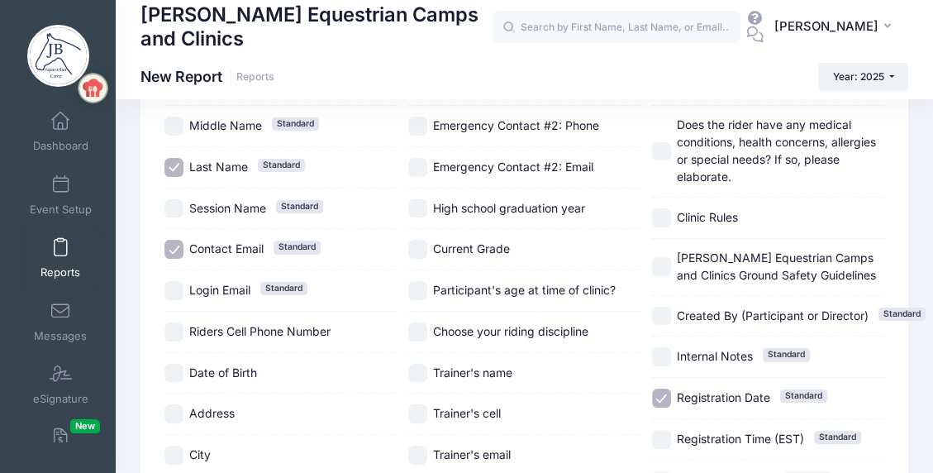
click at [174, 246] on input "Contact Email Standard" at bounding box center [174, 249] width 19 height 19
checkbox input "false"
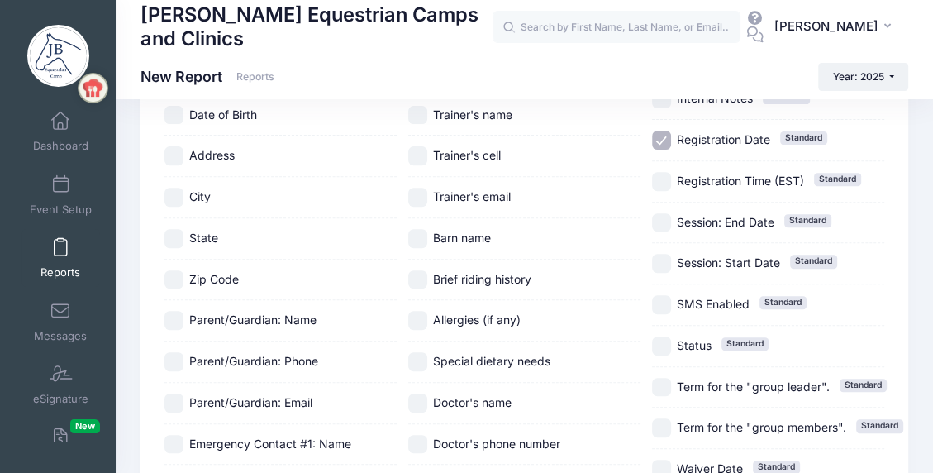
scroll to position [413, 0]
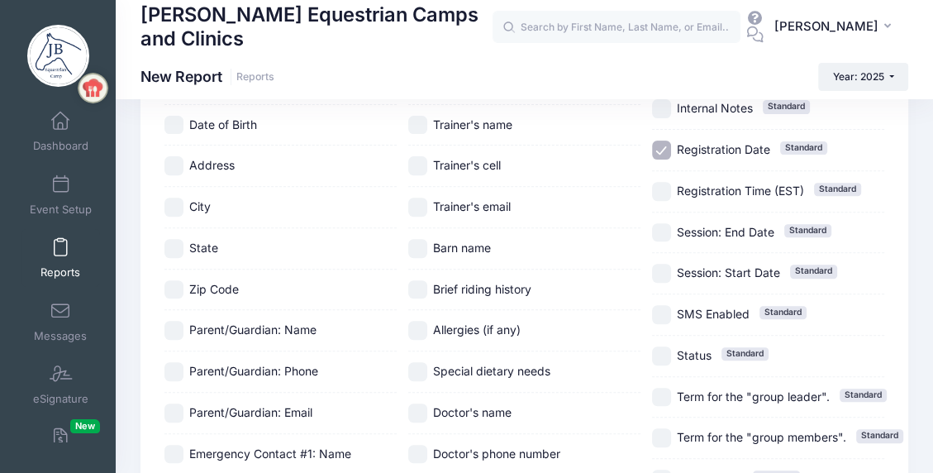
click at [174, 324] on input "Parent/Guardian: Name" at bounding box center [174, 330] width 19 height 19
checkbox input "true"
click at [174, 368] on input "Parent/Guardian: Phone" at bounding box center [174, 371] width 19 height 19
checkbox input "true"
click at [174, 406] on input "Parent/Guardian: Email" at bounding box center [174, 412] width 19 height 19
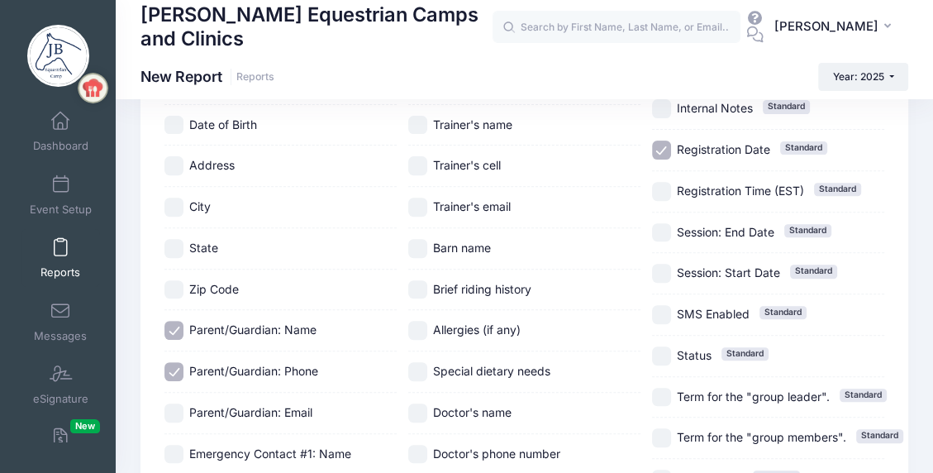
checkbox input "true"
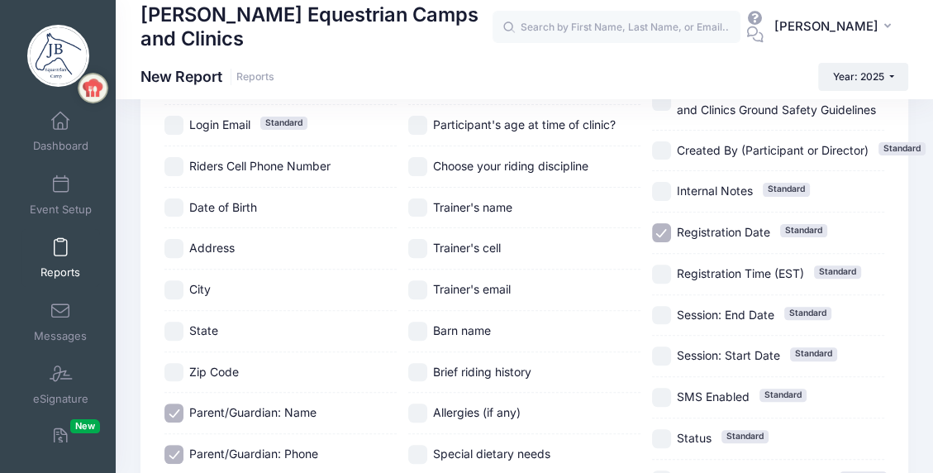
scroll to position [248, 0]
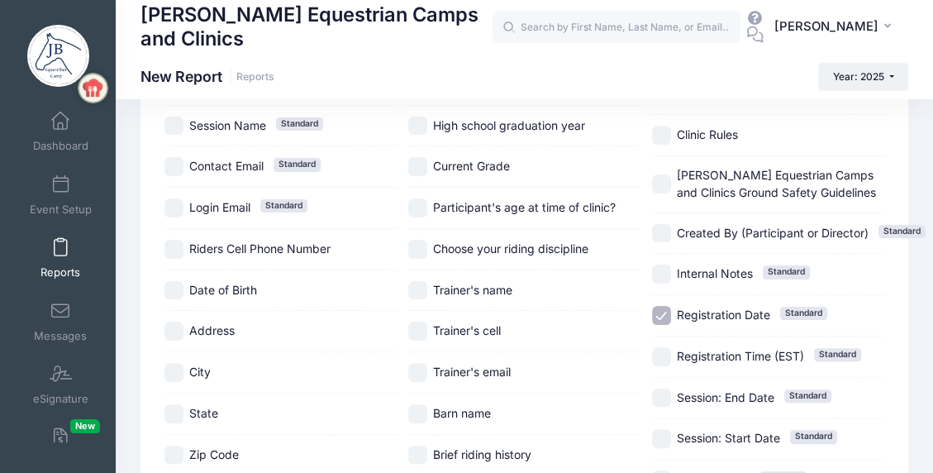
click at [421, 244] on input "Choose your riding discipline" at bounding box center [417, 249] width 19 height 19
checkbox input "true"
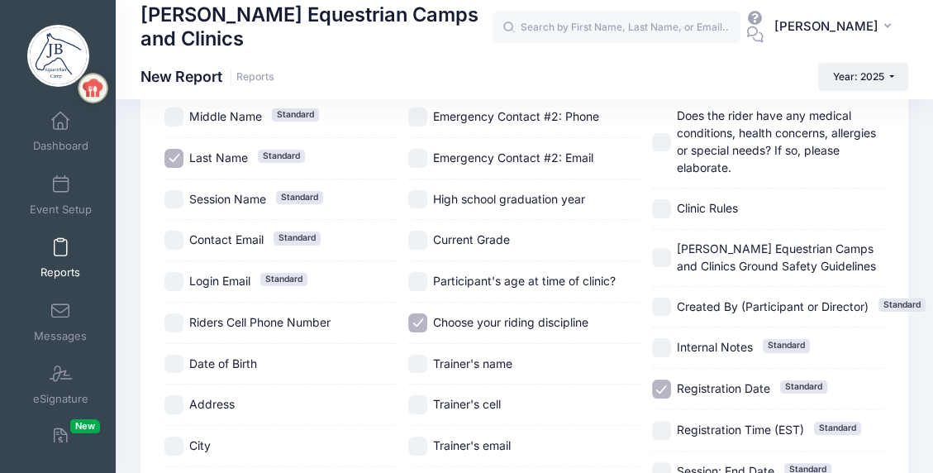
scroll to position [165, 0]
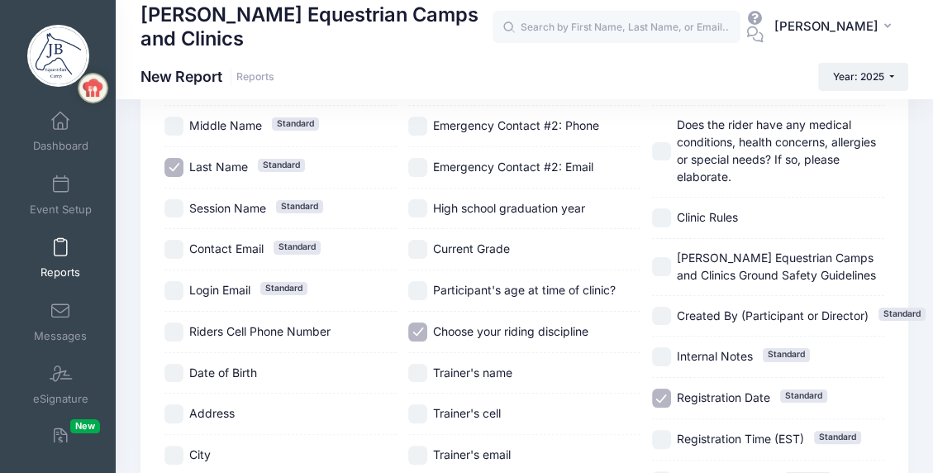
click at [424, 199] on input "High school graduation year" at bounding box center [417, 208] width 19 height 19
checkbox input "true"
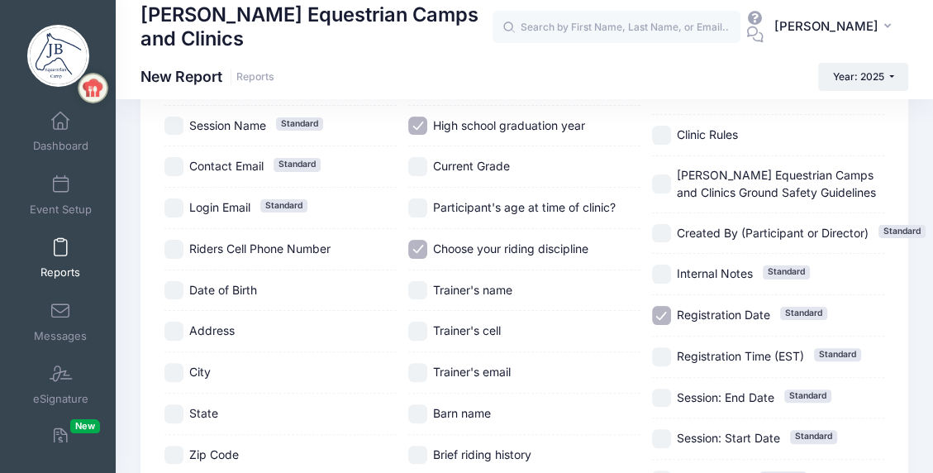
click at [665, 309] on input "Registration Date Standard" at bounding box center [661, 315] width 19 height 19
checkbox input "false"
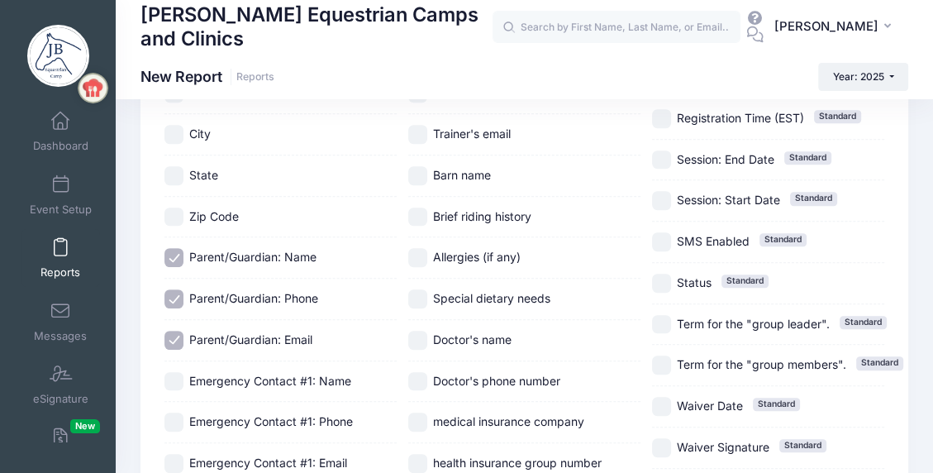
scroll to position [566, 0]
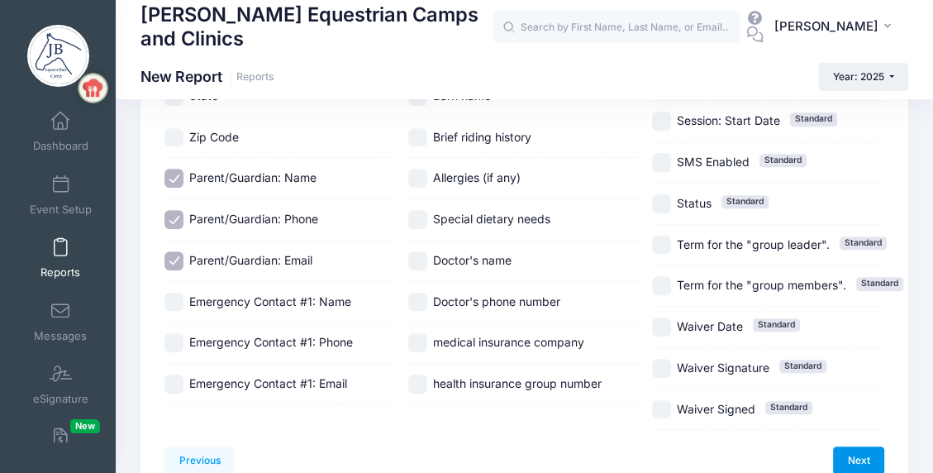
click at [862, 453] on link "Next" at bounding box center [858, 460] width 51 height 28
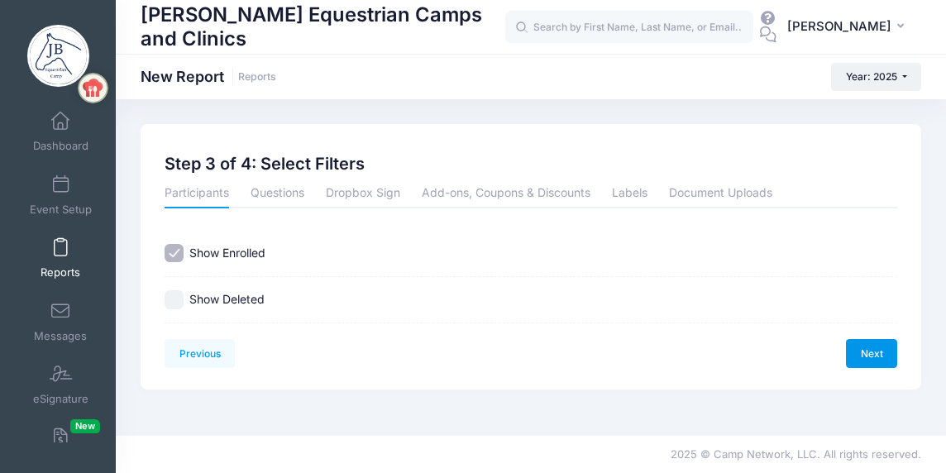
click at [856, 357] on link "Next" at bounding box center [871, 353] width 51 height 28
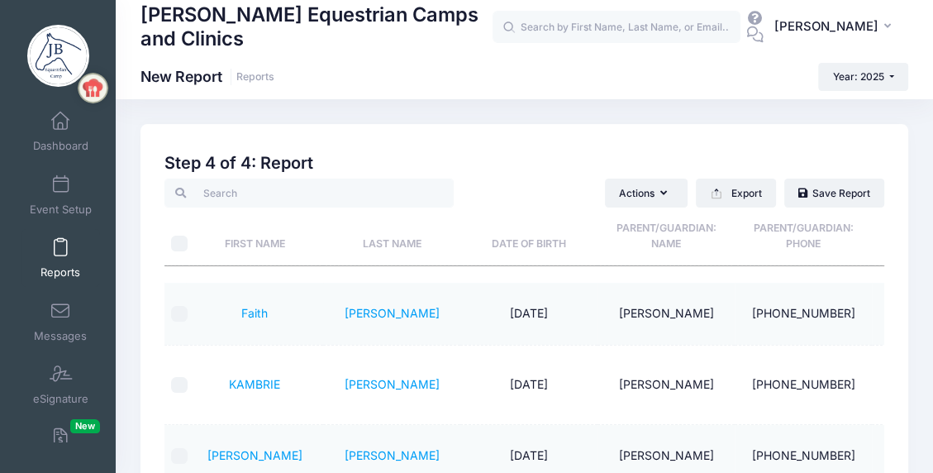
click at [399, 241] on th "Last Name" at bounding box center [391, 237] width 137 height 59
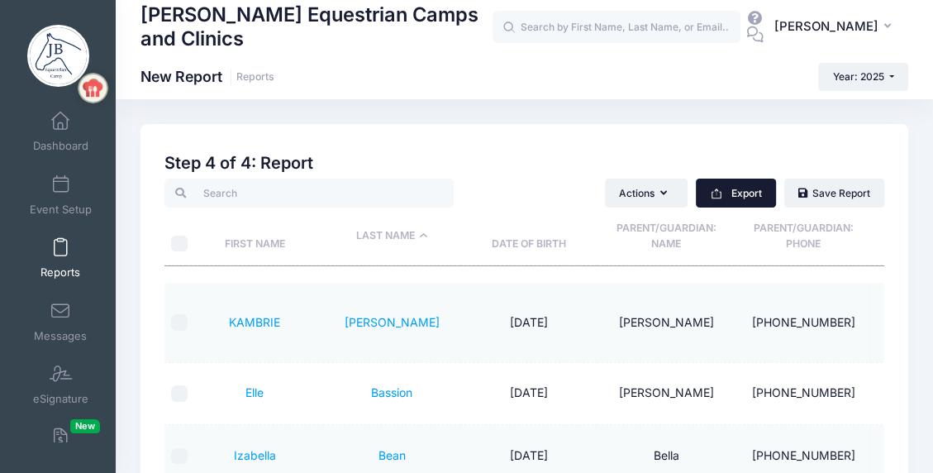
click at [747, 193] on button "Export" at bounding box center [736, 193] width 80 height 28
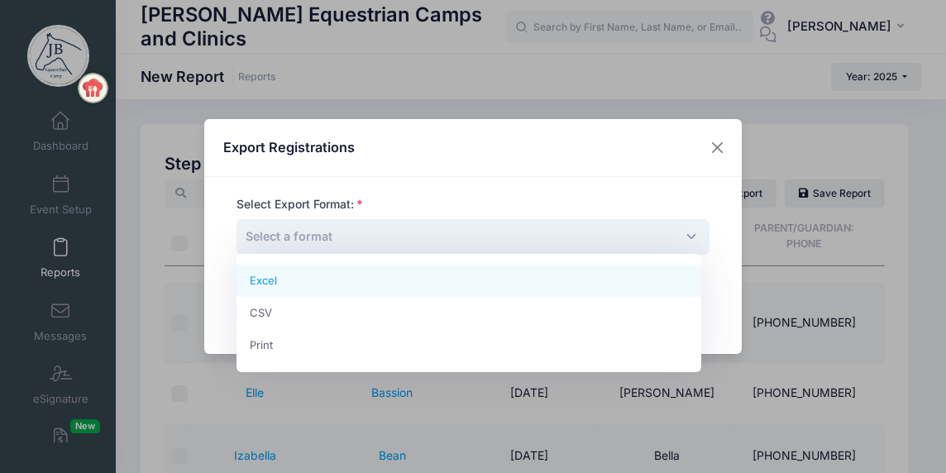
click at [285, 234] on span "Select a format" at bounding box center [289, 236] width 87 height 14
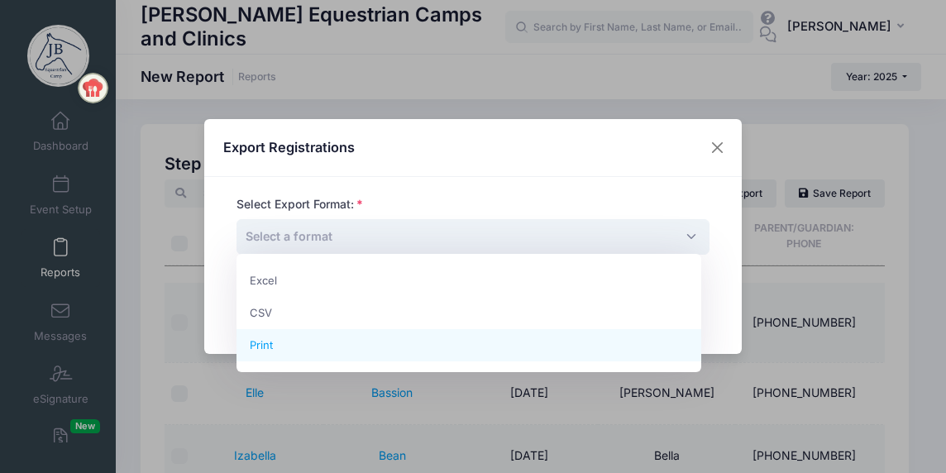
select select "print"
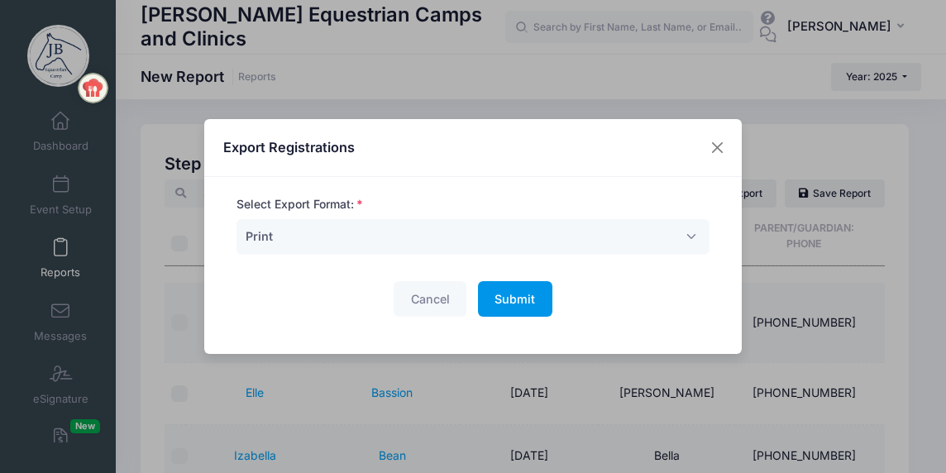
click at [522, 289] on button "Submit Please wait..." at bounding box center [515, 299] width 74 height 36
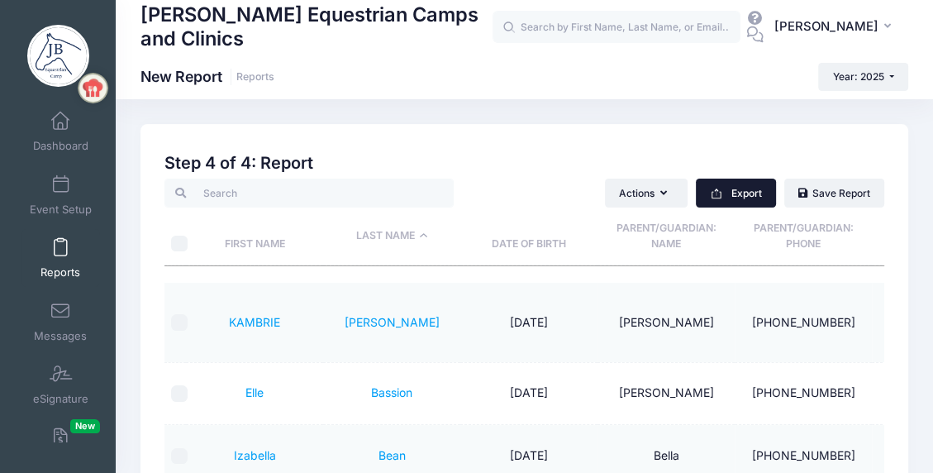
scroll to position [292, 0]
